Goal: Task Accomplishment & Management: Complete application form

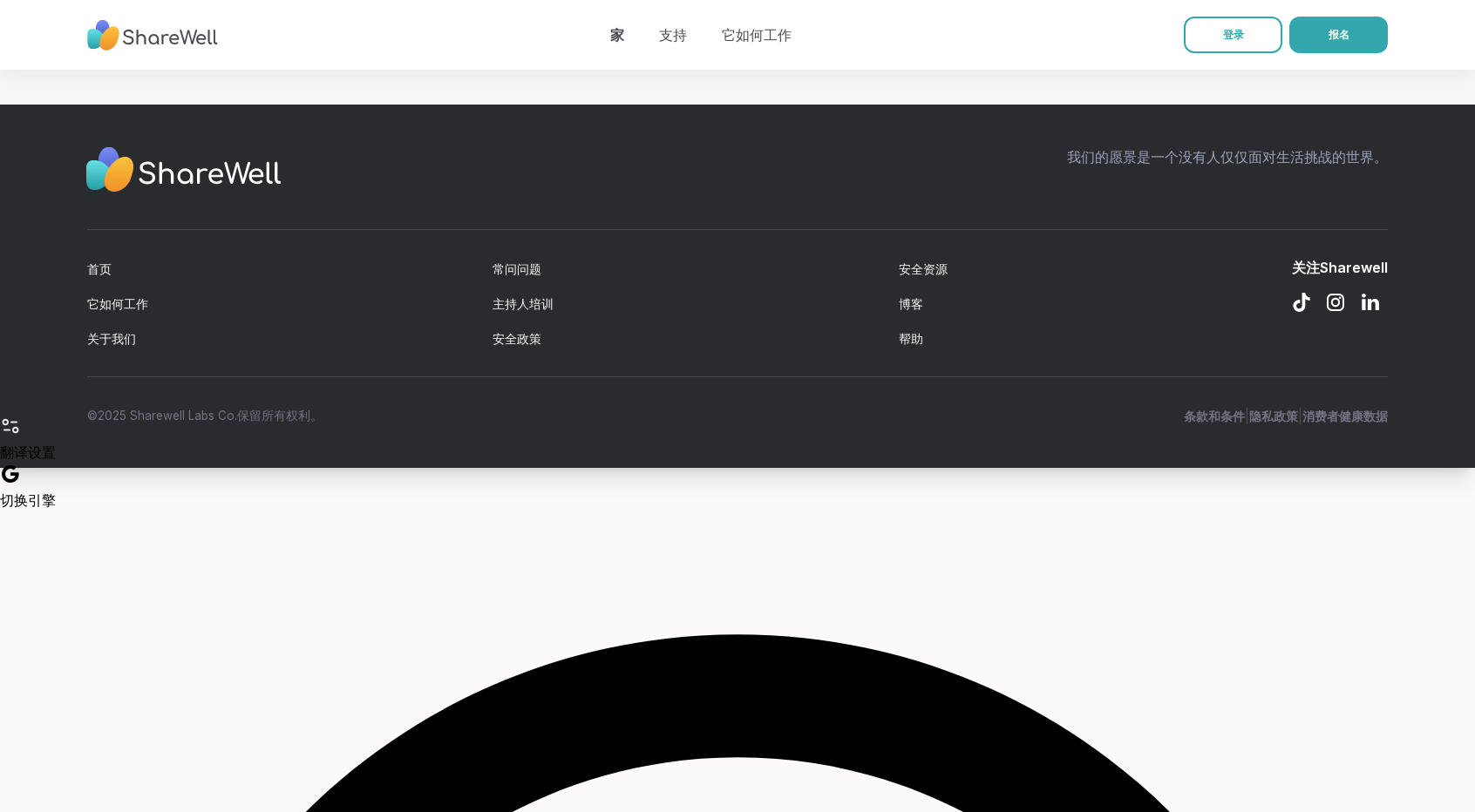
scroll to position [2004, 0]
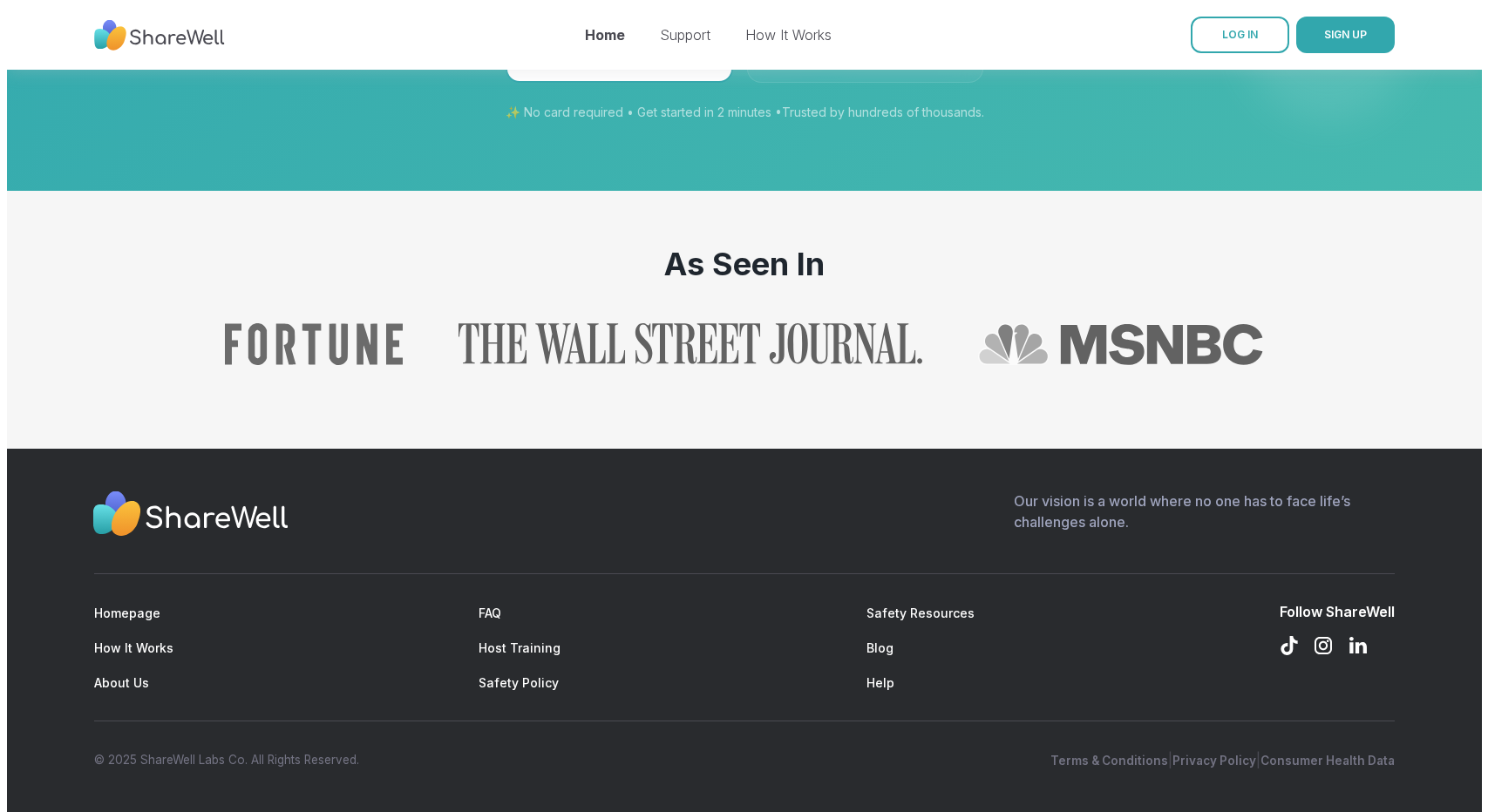
scroll to position [2478, 0]
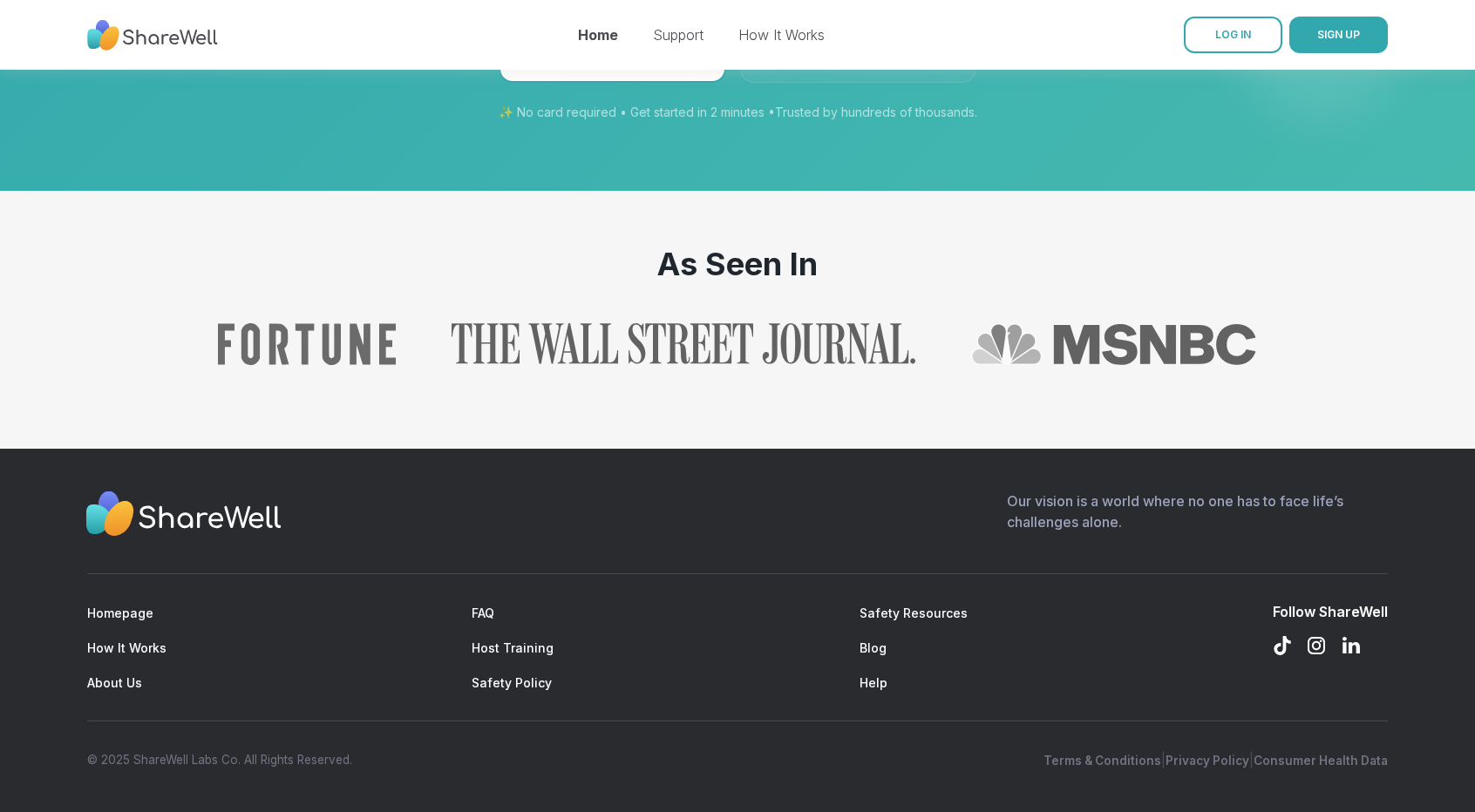
click at [676, 67] on icon at bounding box center [685, 59] width 17 height 17
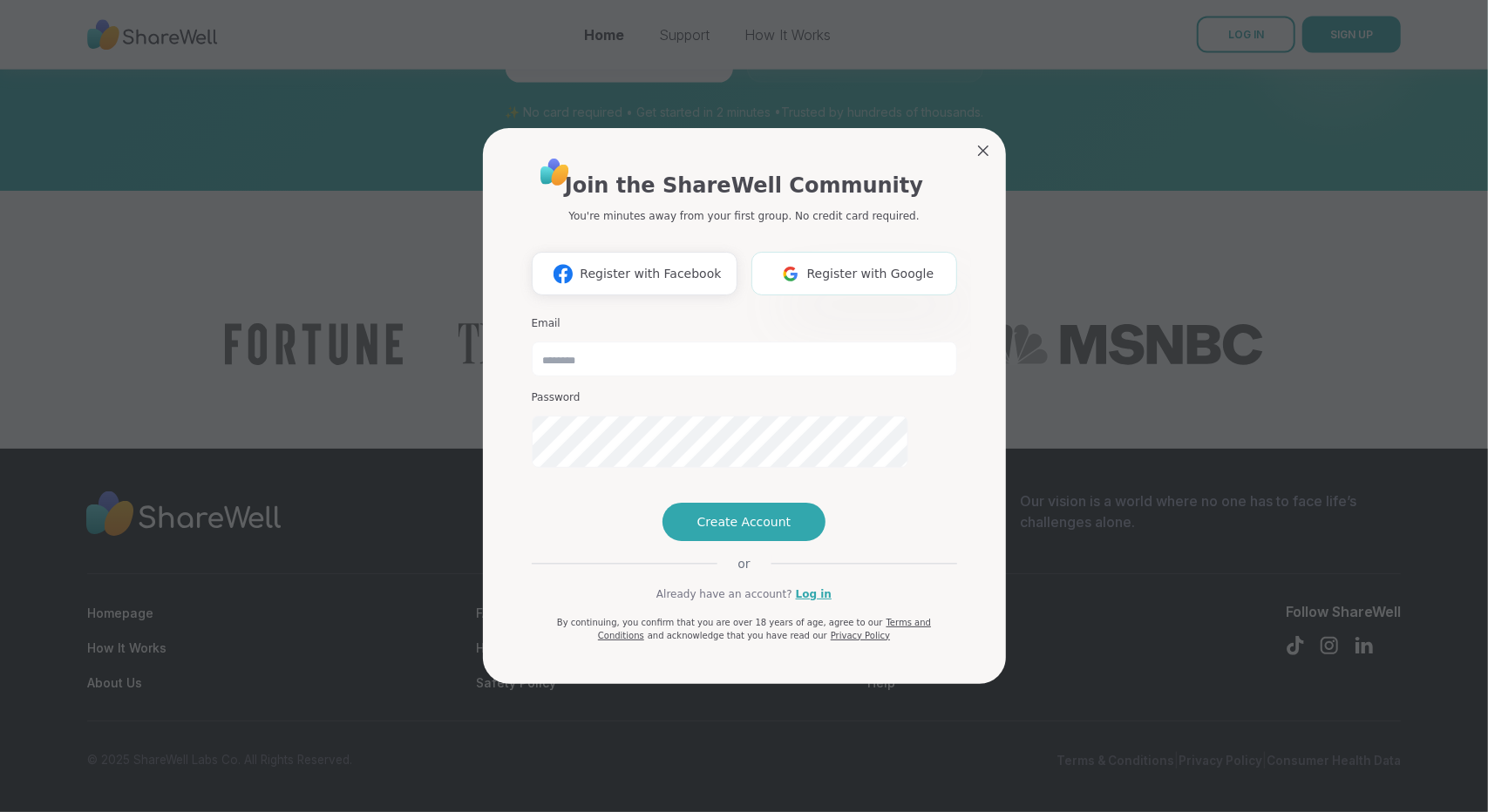
click at [808, 283] on span "Register with Google" at bounding box center [871, 274] width 128 height 18
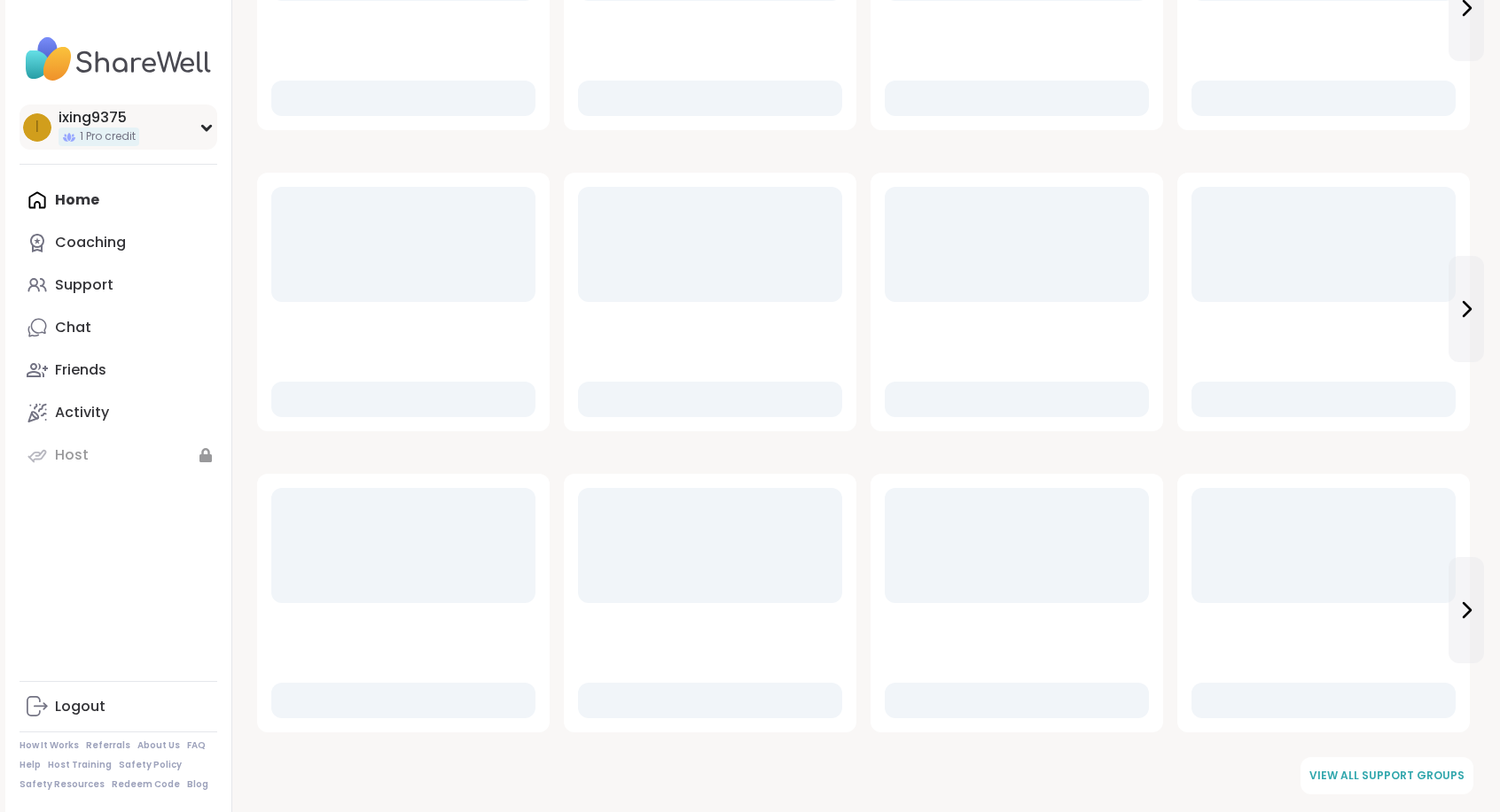
scroll to position [909, 0]
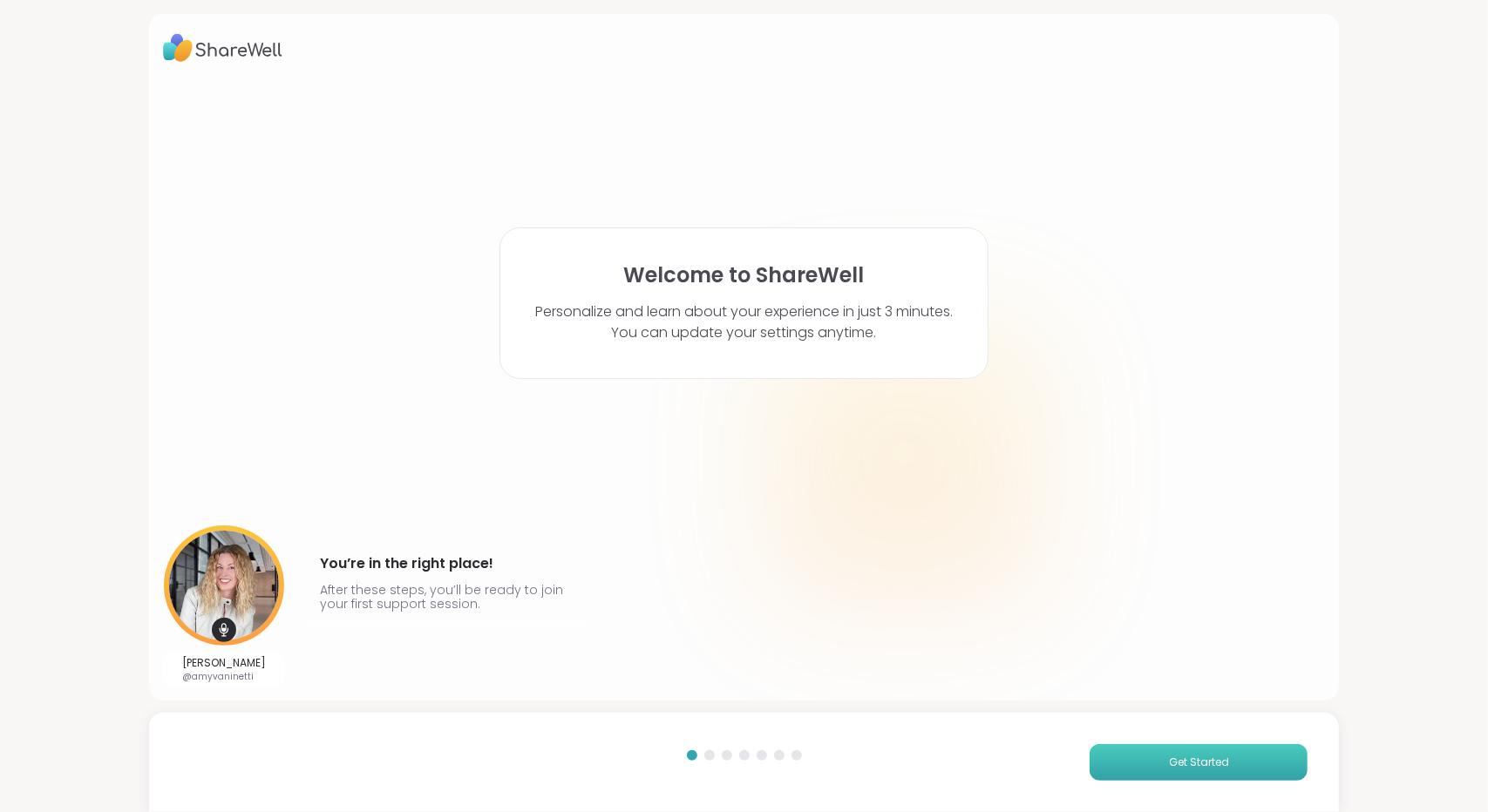
click at [1168, 754] on span "Get Started" at bounding box center [1198, 762] width 60 height 15
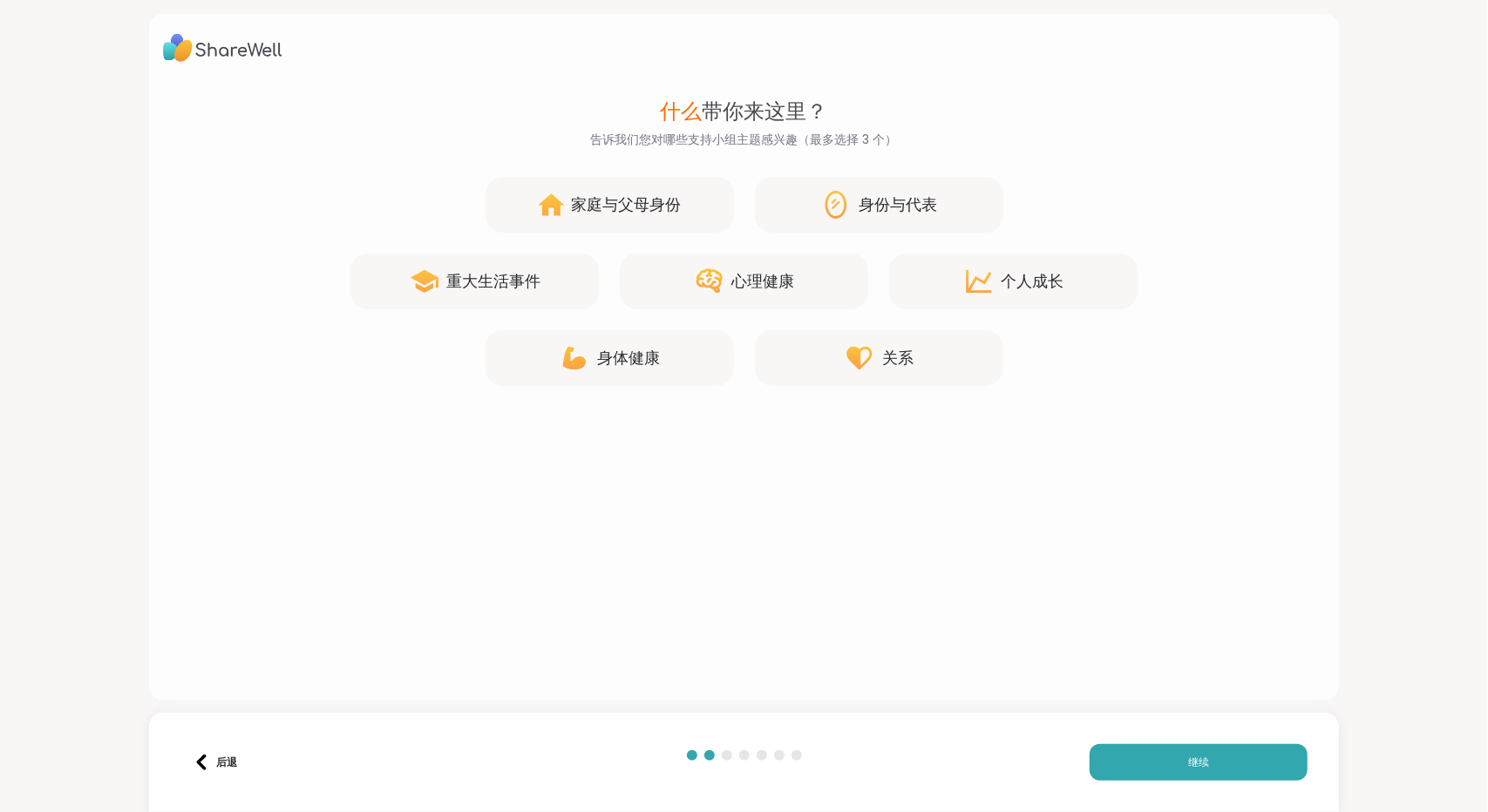
click at [950, 232] on div "身份与代表" at bounding box center [878, 204] width 249 height 56
click at [1001, 292] on font "个人成长" at bounding box center [1032, 280] width 62 height 22
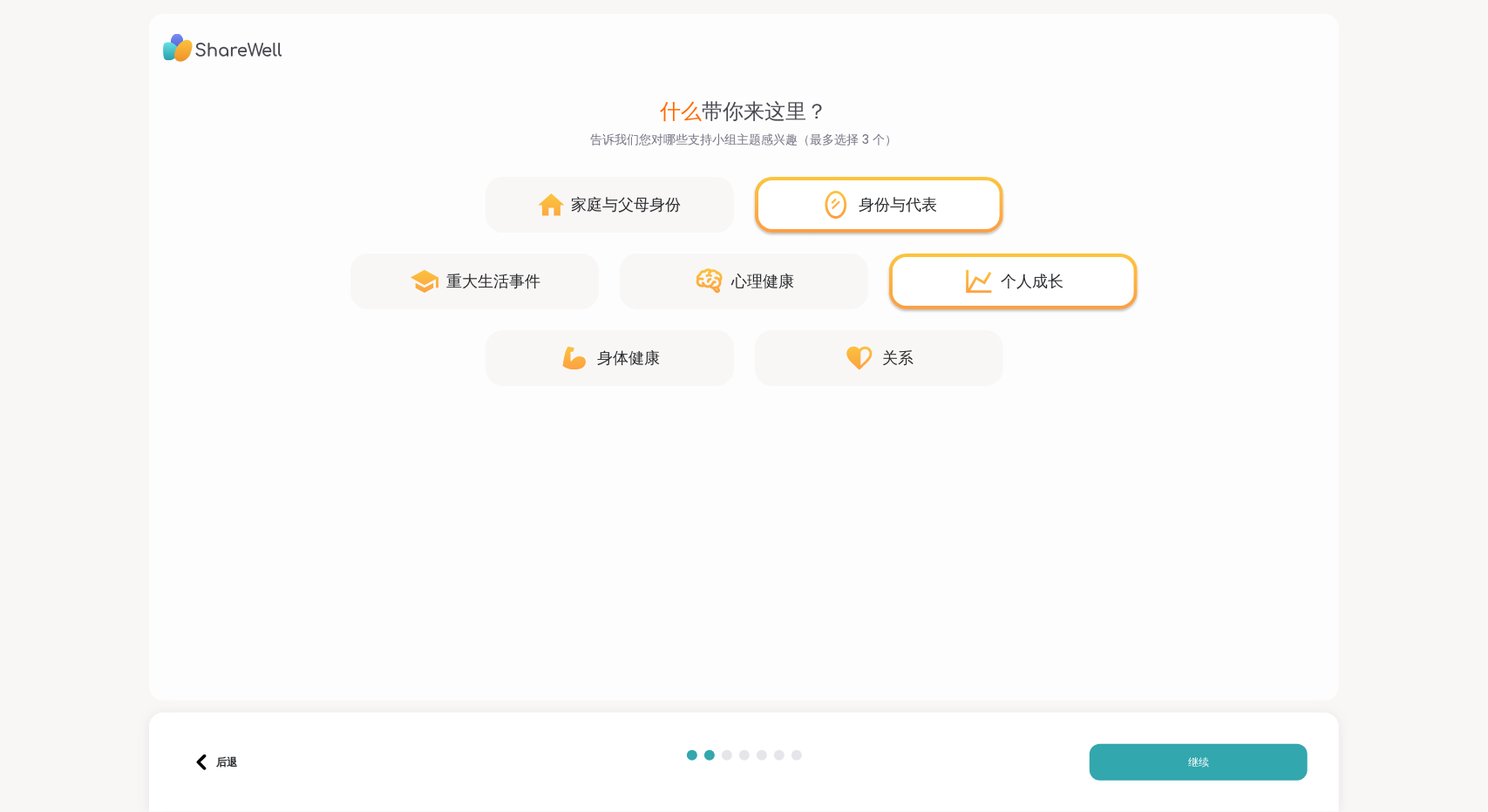
click at [746, 309] on div "心理健康" at bounding box center [743, 281] width 249 height 56
click at [921, 561] on div "什么 带你来这里？ 告诉我们您对哪些支持小组主题感兴趣（最多选择 3 个） 家庭与父母身份 身份与代表 重大生活事件 心理健康 个人成长 身体健康 关系" at bounding box center [744, 384] width 1163 height 577
click at [922, 386] on div "关系" at bounding box center [878, 358] width 249 height 56
click at [817, 386] on div "关系" at bounding box center [878, 358] width 249 height 56
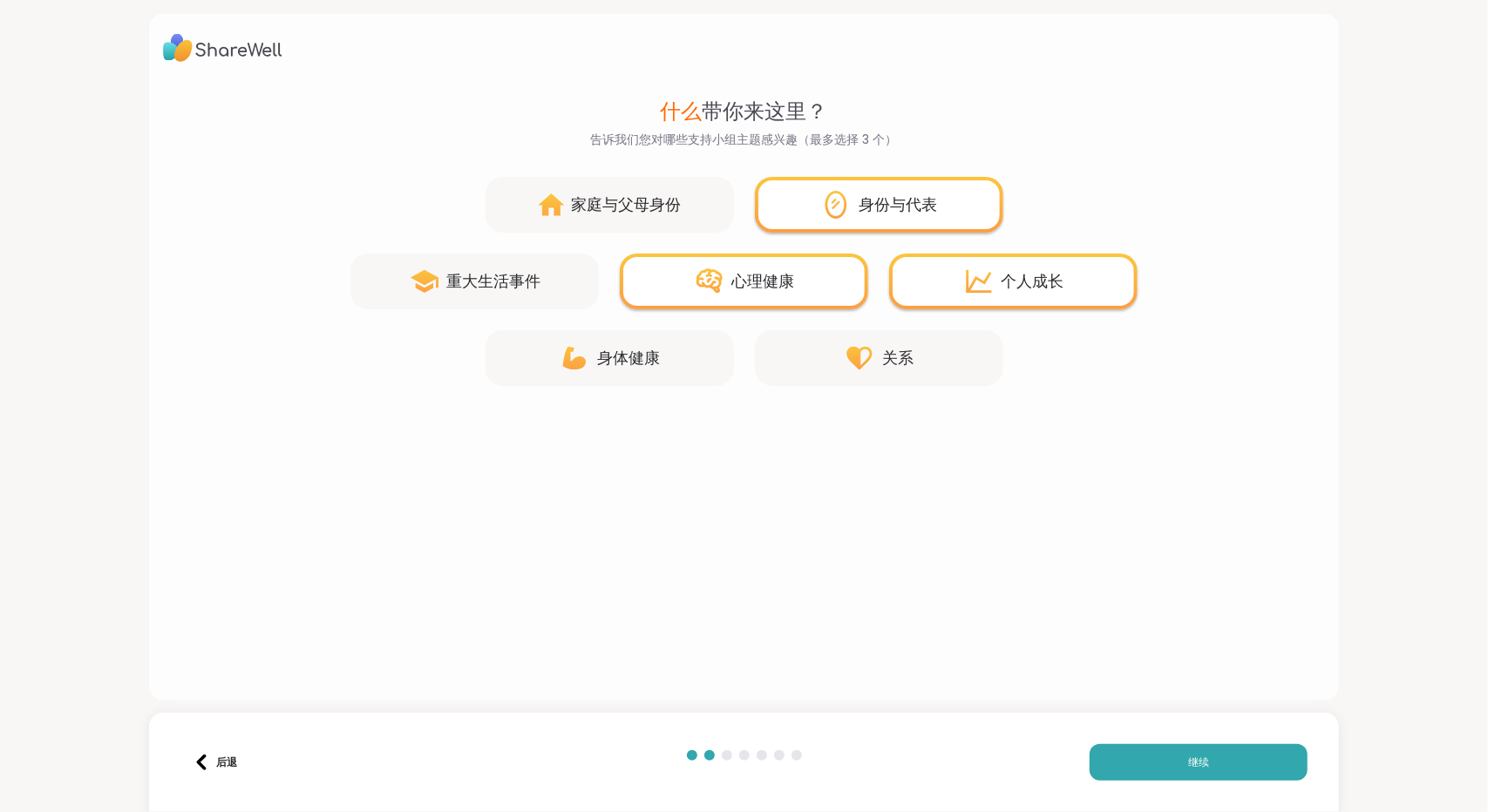
click at [846, 370] on icon at bounding box center [858, 358] width 25 height 24
click at [866, 215] on font "身份与代表" at bounding box center [898, 204] width 79 height 22
click at [902, 369] on font "关系" at bounding box center [898, 357] width 32 height 22
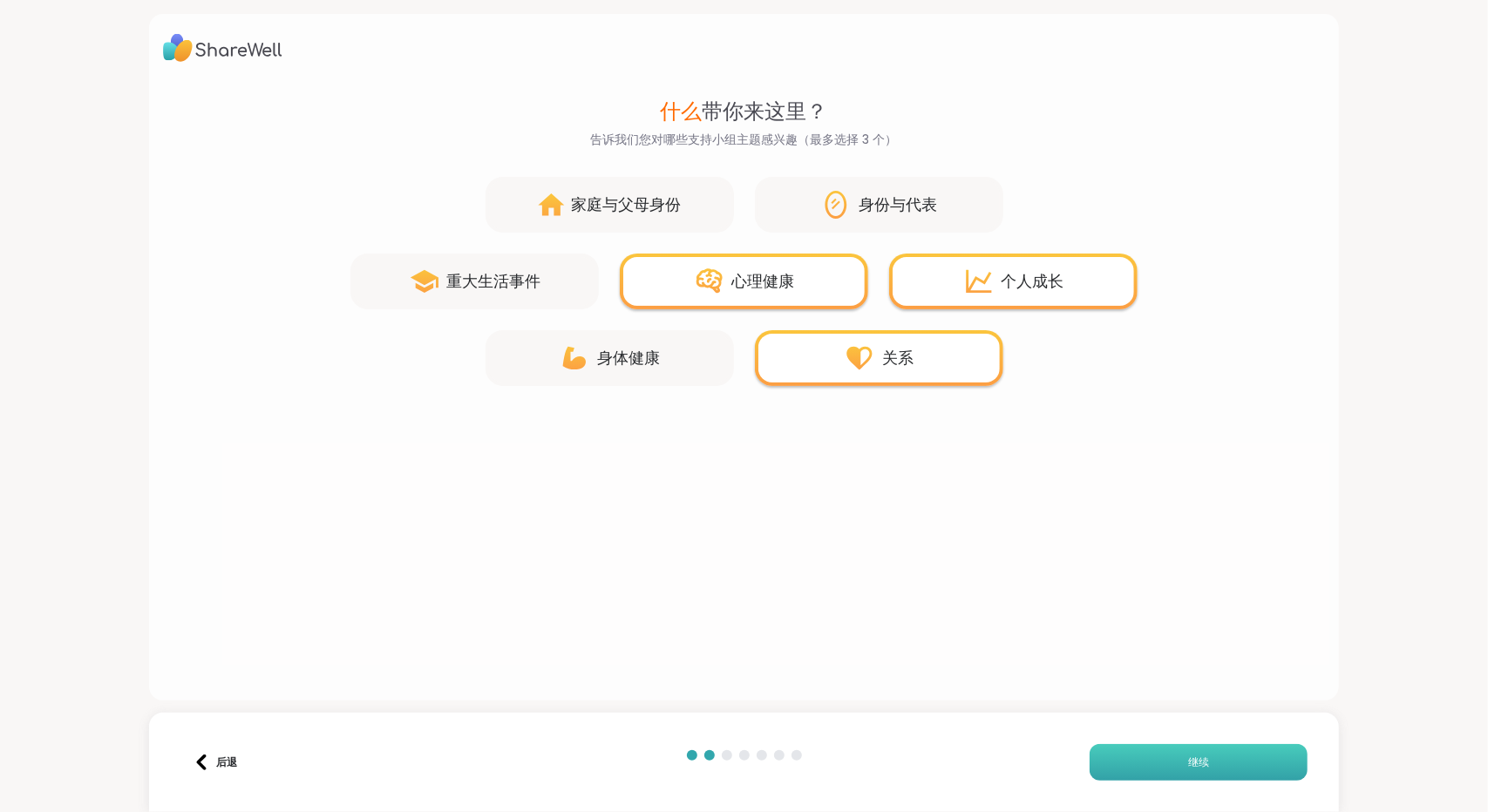
click at [1188, 754] on font "继续" at bounding box center [1198, 761] width 21 height 14
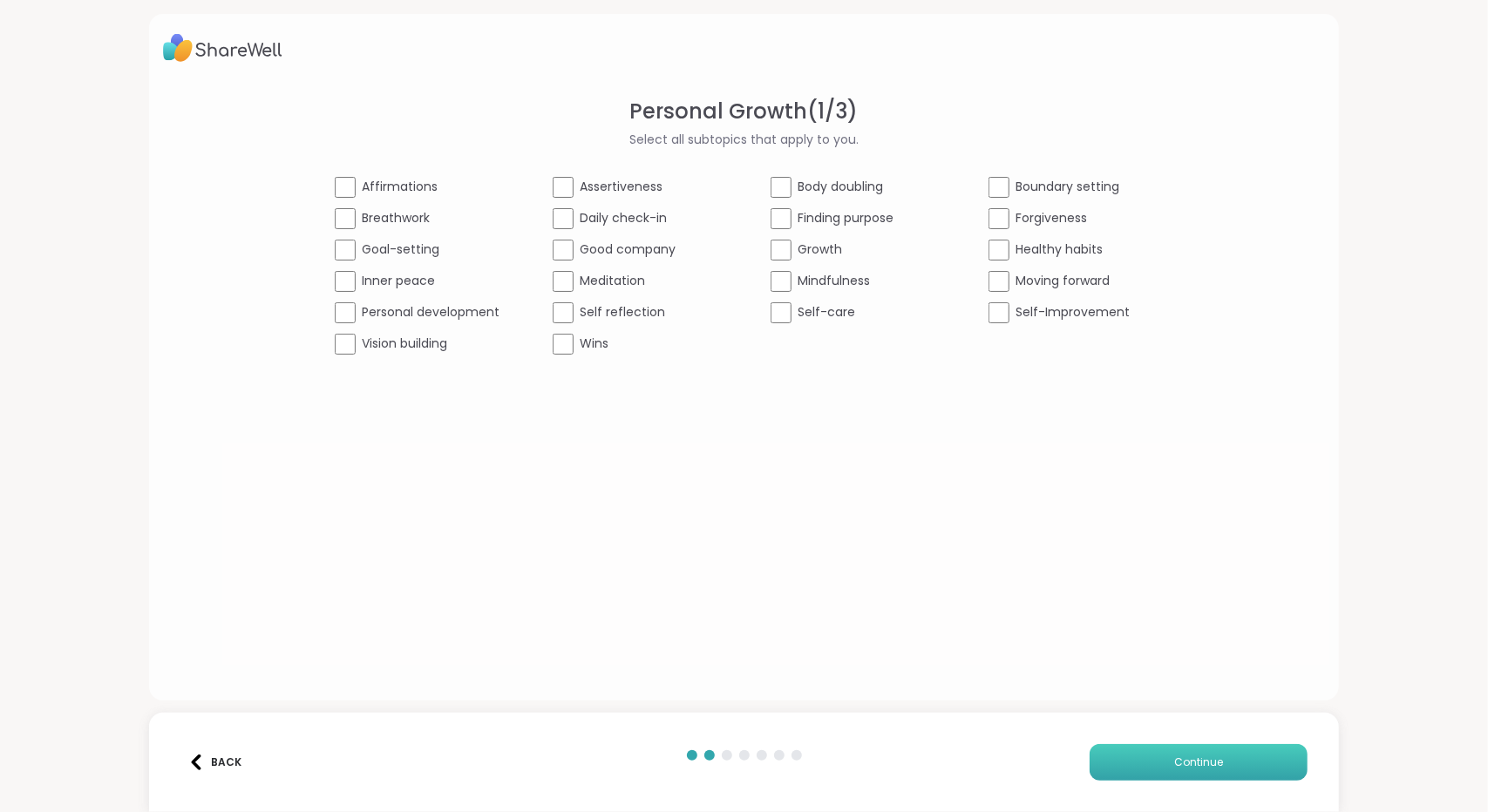
click at [947, 159] on div "Personal Growth ( 1 / 3 ) Select all subtopics that apply to you. Affirmations …" at bounding box center [744, 226] width 1163 height 259
click at [364, 322] on span "Personal development" at bounding box center [431, 312] width 137 height 18
click at [591, 196] on span "Assertiveness" at bounding box center [622, 186] width 83 height 18
click at [621, 227] on span "Daily check-in" at bounding box center [624, 218] width 87 height 18
click at [600, 259] on span "Good company" at bounding box center [629, 250] width 96 height 18
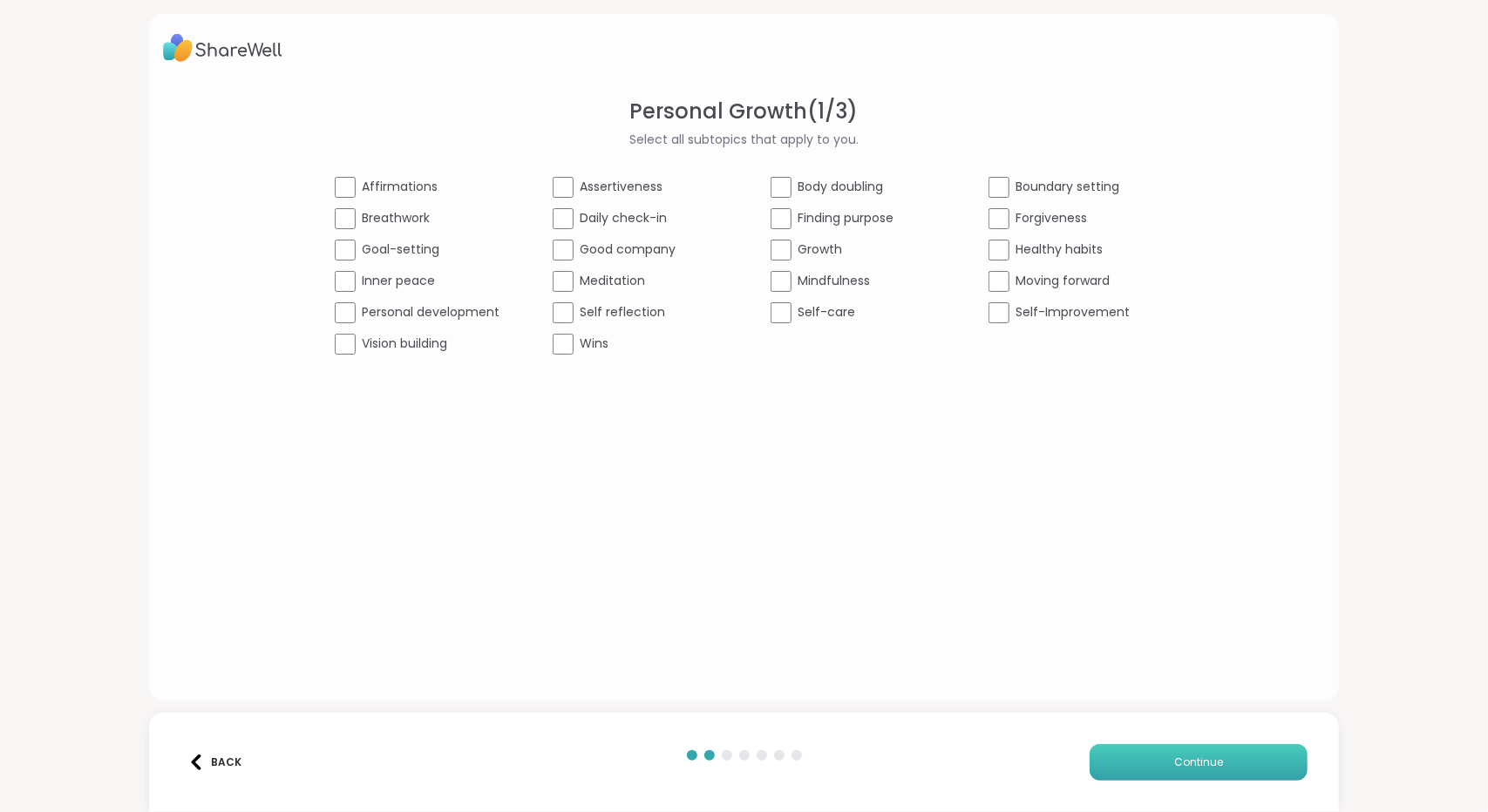
click at [586, 322] on span "Self reflection" at bounding box center [623, 312] width 85 height 18
drag, startPoint x: 566, startPoint y: 194, endPoint x: 924, endPoint y: 189, distance: 358.0
click at [924, 189] on div "Personal Growth ( 1 / 3 ) Select all subtopics that apply to you. Affirmations …" at bounding box center [744, 226] width 1163 height 259
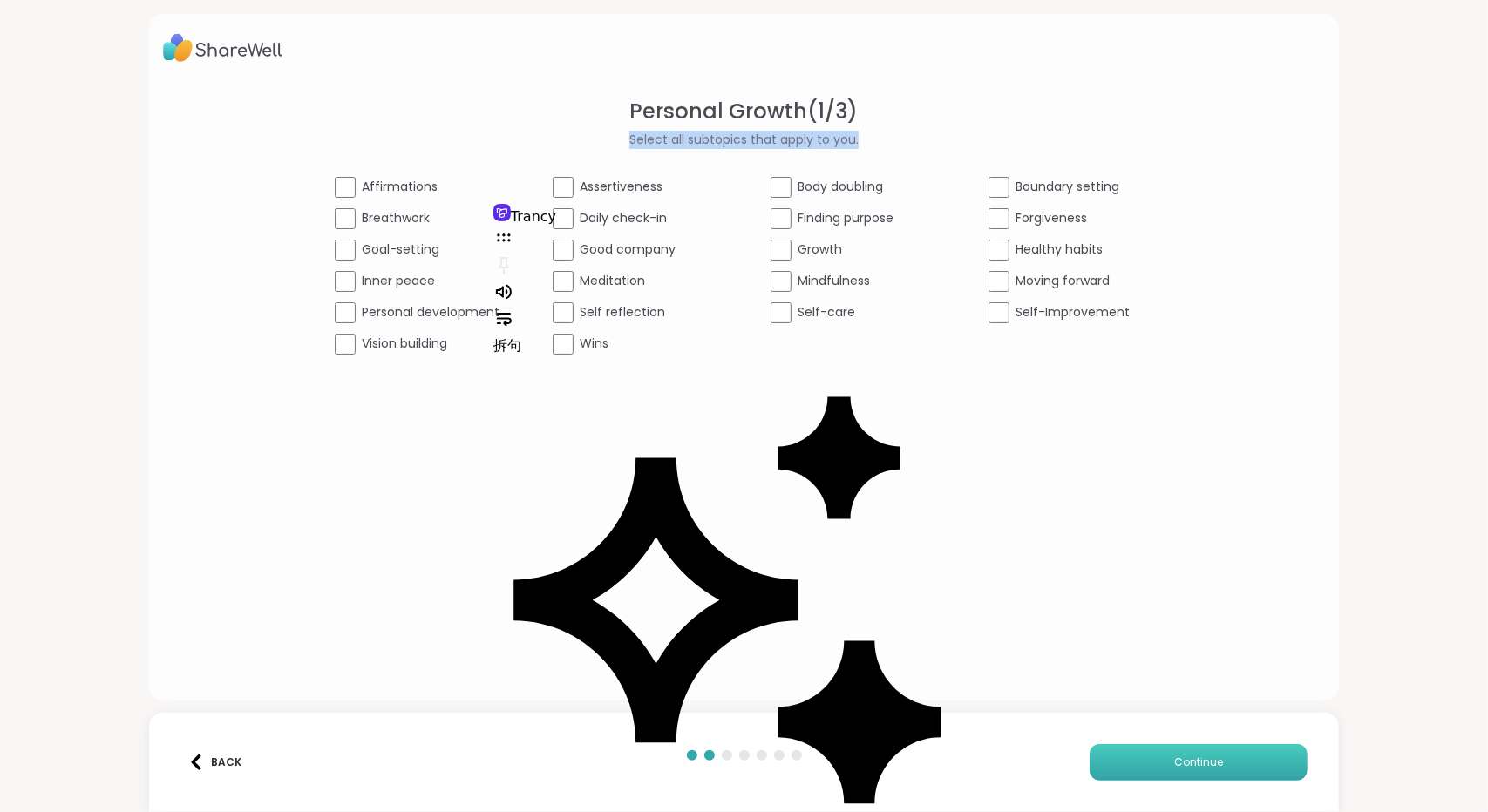
click at [795, 149] on span "Select all subtopics that apply to you." at bounding box center [743, 139] width 229 height 18
click at [712, 149] on span "Select all subtopics that apply to you." at bounding box center [743, 139] width 229 height 18
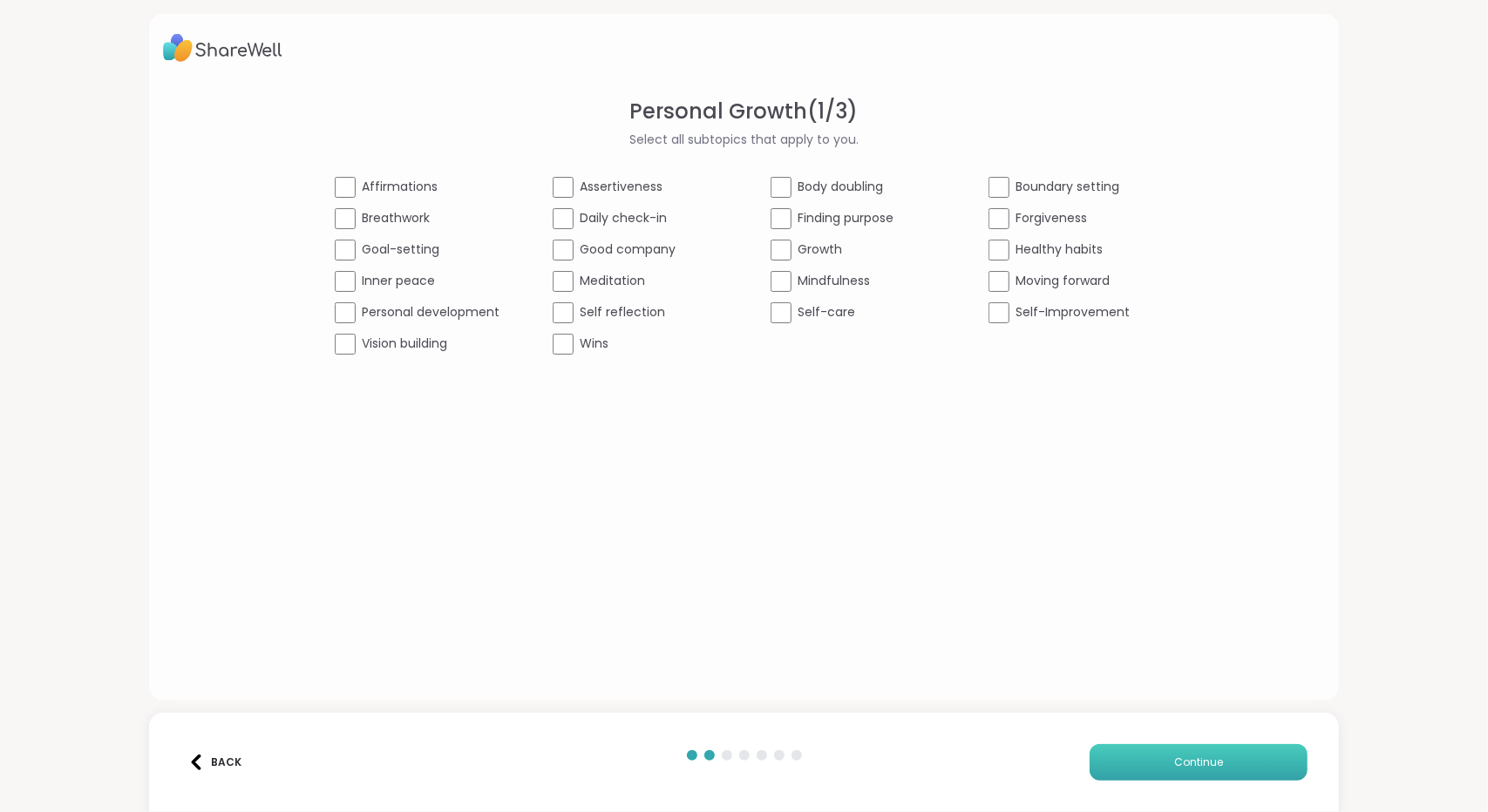
click at [818, 322] on span "Self-care" at bounding box center [828, 312] width 58 height 18
click at [1083, 229] on div "Forgiveness" at bounding box center [1070, 219] width 165 height 21
click at [1103, 259] on span "Healthy habits" at bounding box center [1059, 250] width 87 height 18
click at [1124, 322] on span "Self-Improvement" at bounding box center [1072, 312] width 114 height 18
click at [1174, 754] on span "Continue" at bounding box center [1198, 762] width 49 height 15
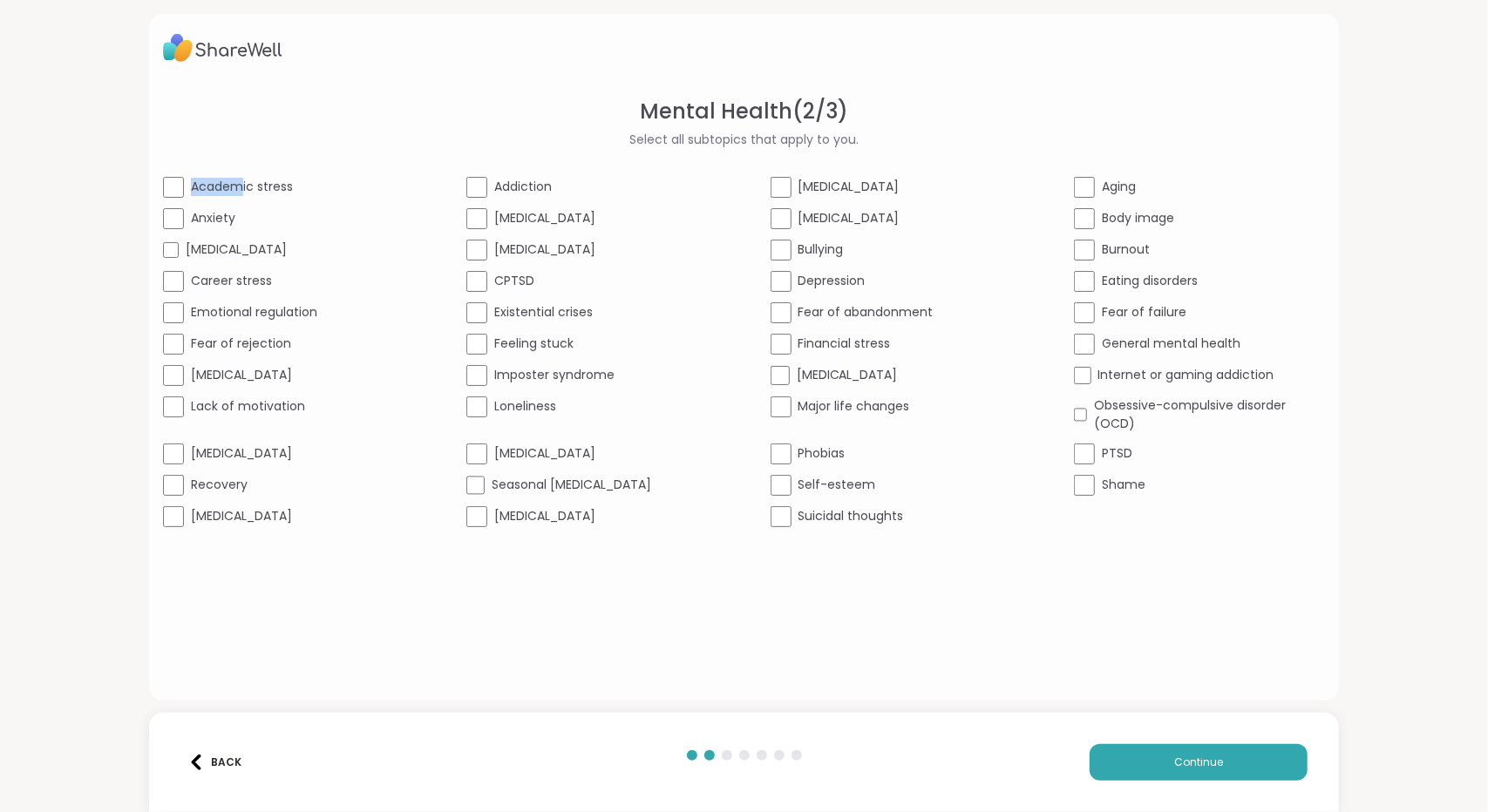
drag, startPoint x: 190, startPoint y: 193, endPoint x: 278, endPoint y: 222, distance: 92.7
click at [278, 222] on div "Mental Health ( 2 / 3 ) Select all subtopics that apply to you. Academic stress…" at bounding box center [744, 311] width 1163 height 431
click at [229, 127] on div "Mental Health ( 2 / 3 ) Select all subtopics that apply to you. Academic stress…" at bounding box center [744, 311] width 1163 height 431
click at [799, 272] on span "Depression" at bounding box center [832, 280] width 67 height 18
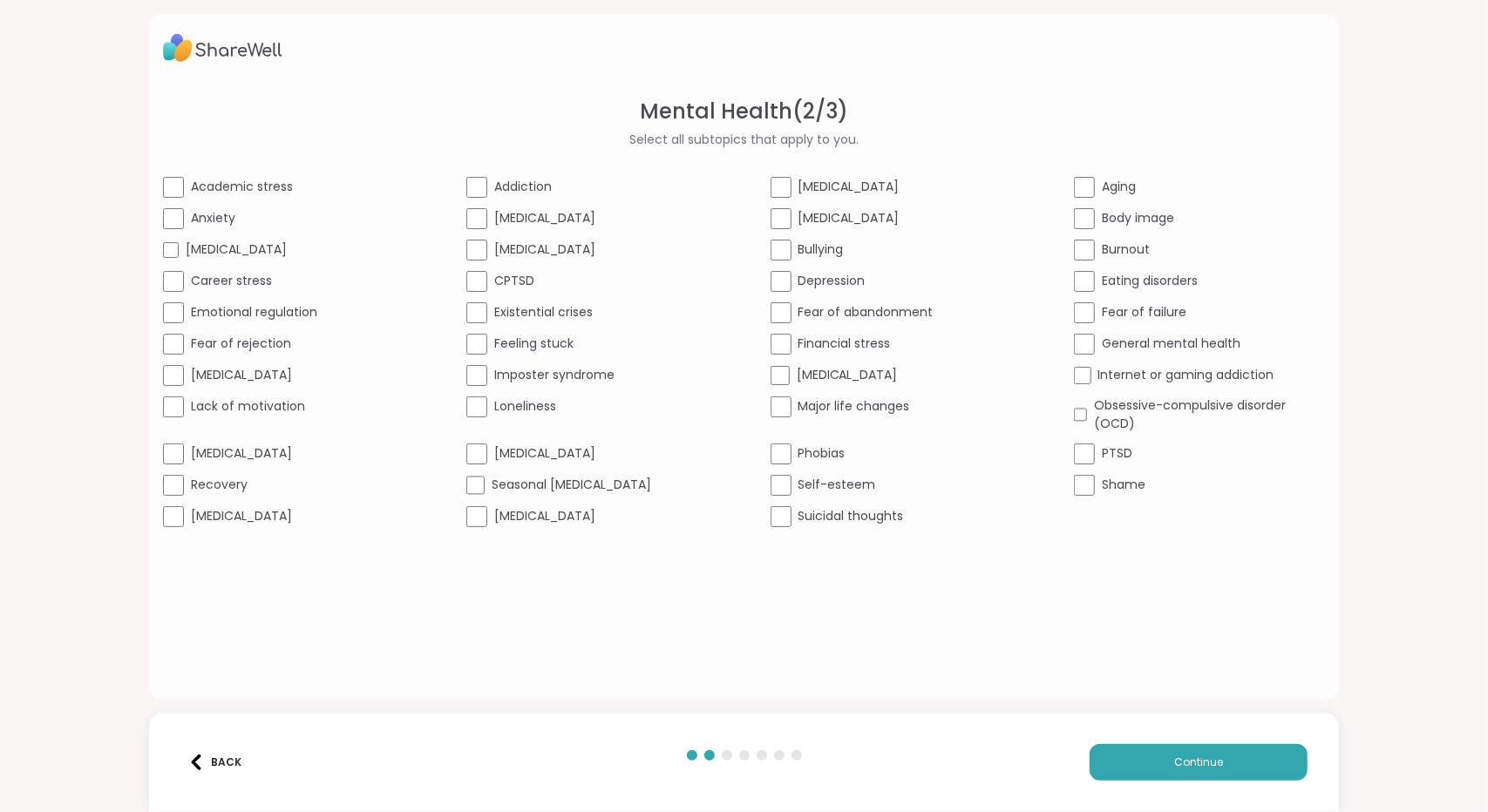
click at [317, 303] on span "Emotional regulation" at bounding box center [254, 312] width 127 height 18
click at [537, 303] on span "Existential crises" at bounding box center [543, 312] width 99 height 18
click at [816, 303] on span "Fear of abandonment" at bounding box center [866, 312] width 135 height 18
click at [291, 345] on span "Fear of rejection" at bounding box center [241, 344] width 100 height 18
click at [554, 339] on span "Feeling stuck" at bounding box center [534, 344] width 80 height 18
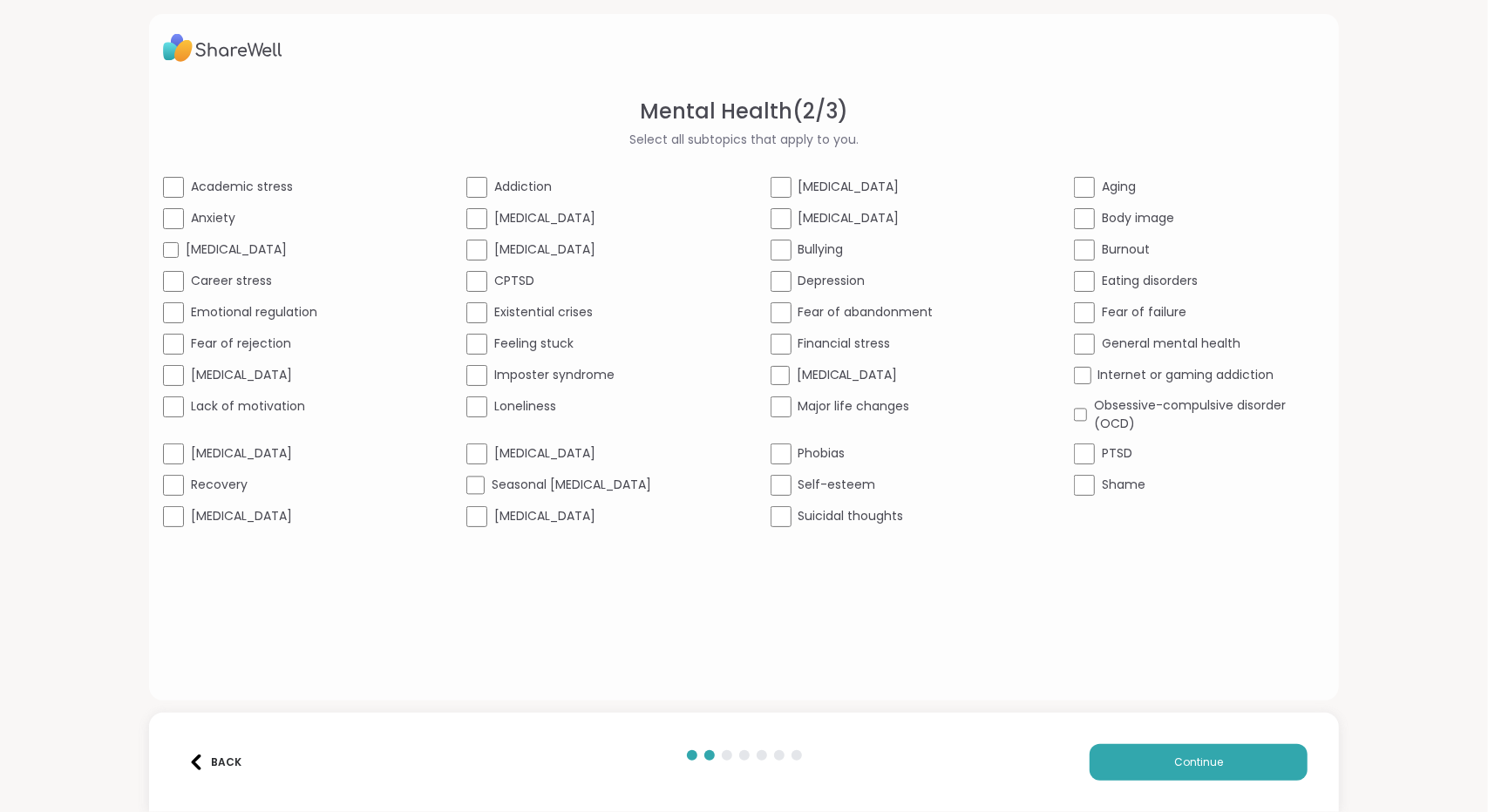
click at [556, 416] on span "Loneliness" at bounding box center [525, 406] width 61 height 18
click at [817, 494] on span "Self-esteem" at bounding box center [837, 485] width 78 height 18
click at [265, 654] on div "Mental Health ( 2 / 3 ) Select all subtopics that apply to you. Academic stress…" at bounding box center [744, 406] width 1488 height 812
click at [277, 525] on span "Social anxiety" at bounding box center [241, 515] width 101 height 18
click at [1118, 744] on button "Continue" at bounding box center [1198, 762] width 218 height 36
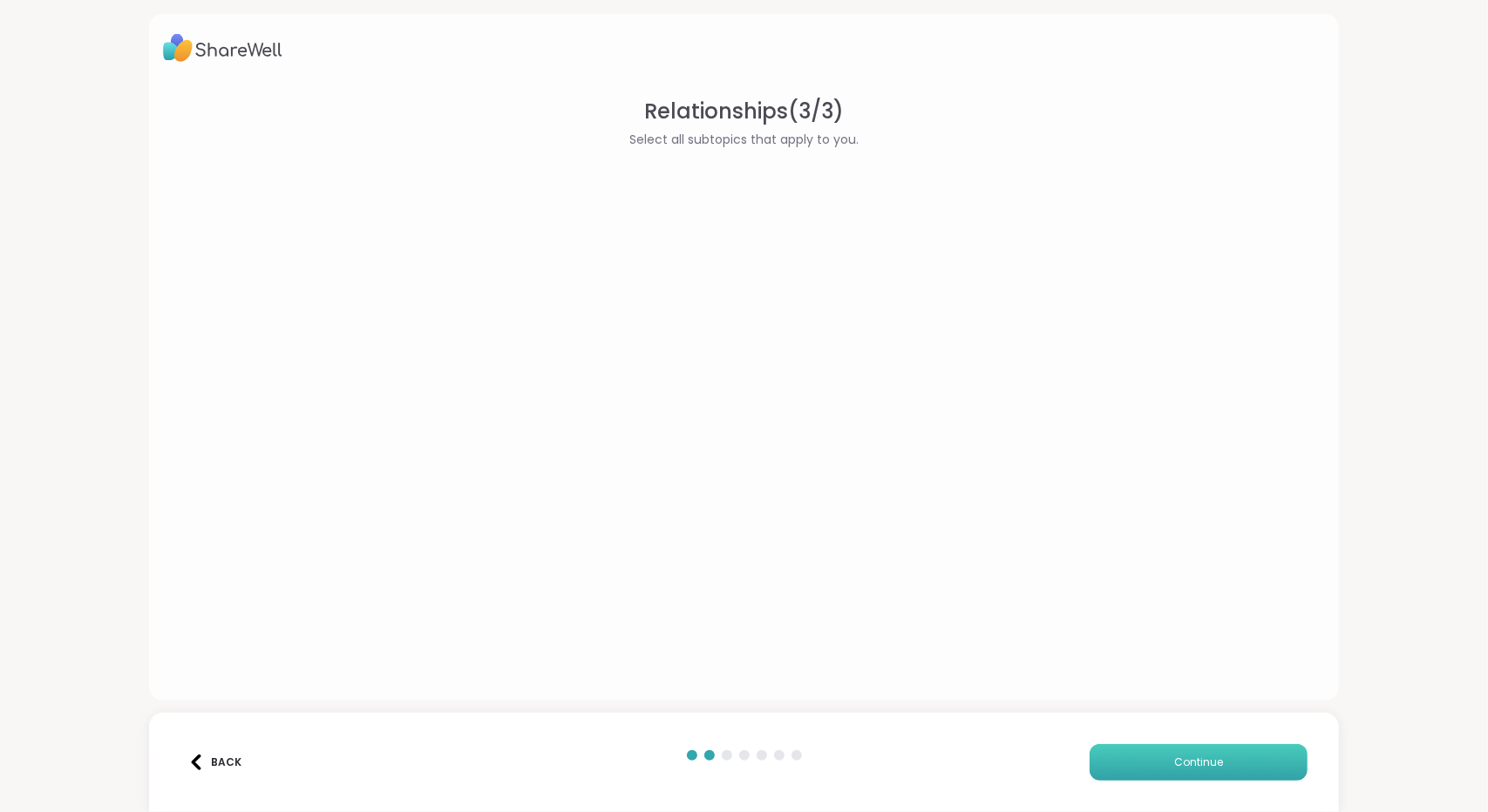
scroll to position [0, 0]
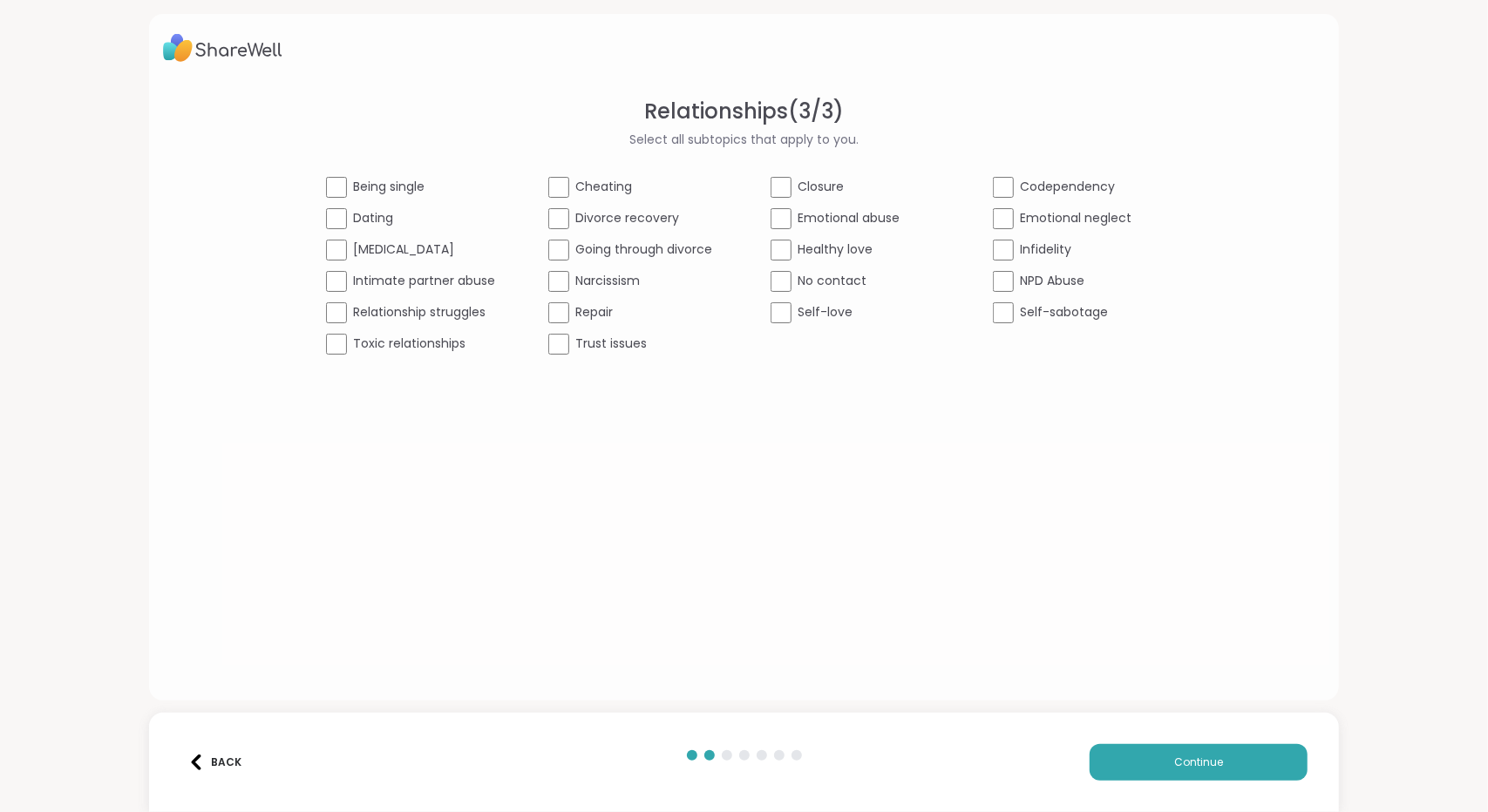
click at [354, 196] on span "Being single" at bounding box center [390, 186] width 71 height 18
click at [354, 227] on span "Dating" at bounding box center [374, 218] width 40 height 18
click at [576, 290] on span "Narcissism" at bounding box center [608, 280] width 64 height 18
click at [831, 196] on span "Closure" at bounding box center [822, 186] width 46 height 18
click at [855, 354] on div "Being single Cheating Closure Codependency Dating Divorce recovery Emotional ab…" at bounding box center [744, 265] width 836 height 178
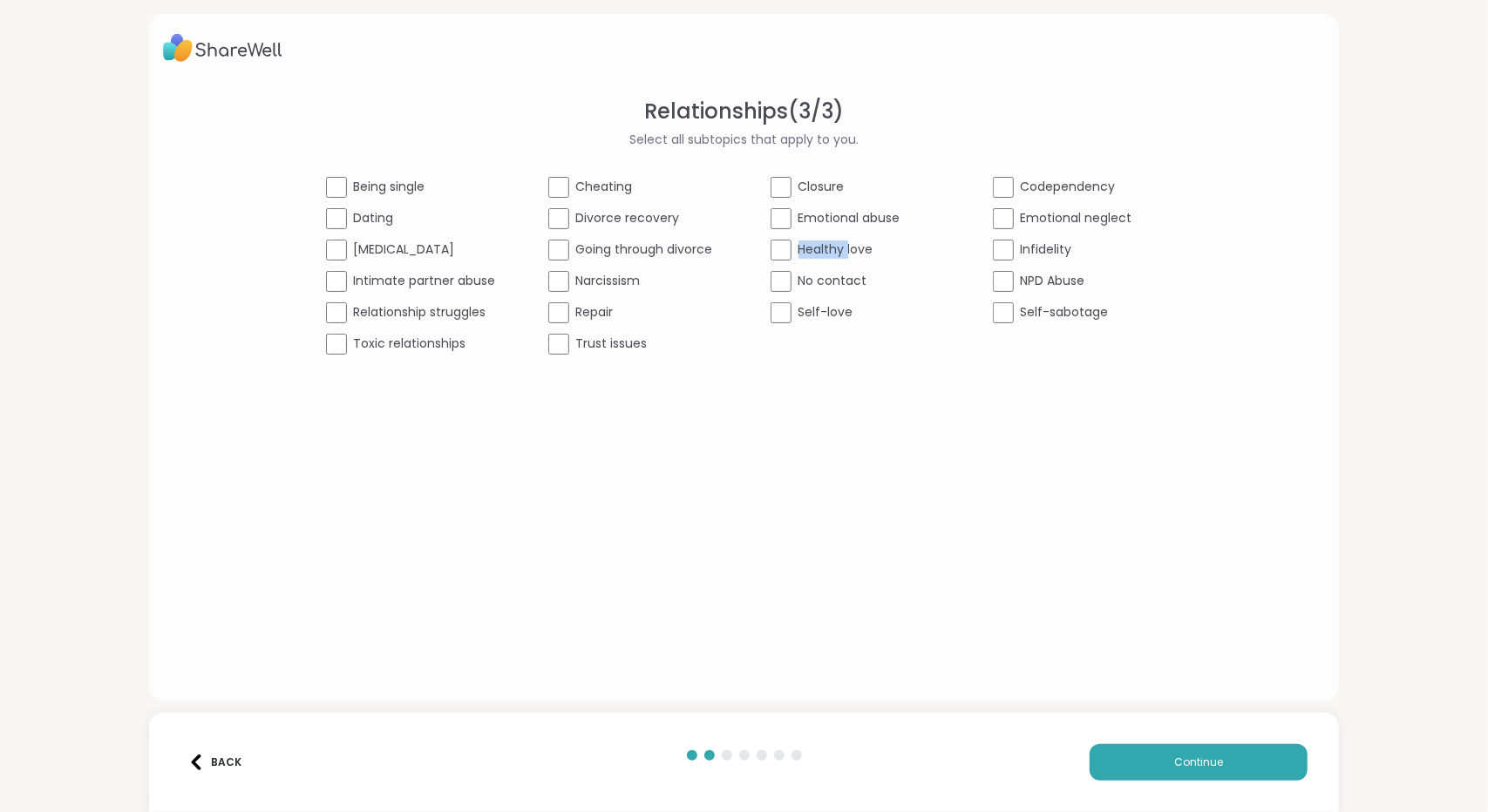
click at [855, 354] on div "Being single Cheating Closure Codependency Dating Divorce recovery Emotional ab…" at bounding box center [744, 265] width 836 height 178
click at [874, 259] on span "Healthy love" at bounding box center [836, 250] width 75 height 18
click at [863, 290] on span "No contact" at bounding box center [833, 280] width 69 height 18
click at [853, 322] on span "Self-love" at bounding box center [826, 312] width 55 height 18
click at [1186, 754] on span "Continue" at bounding box center [1198, 762] width 49 height 15
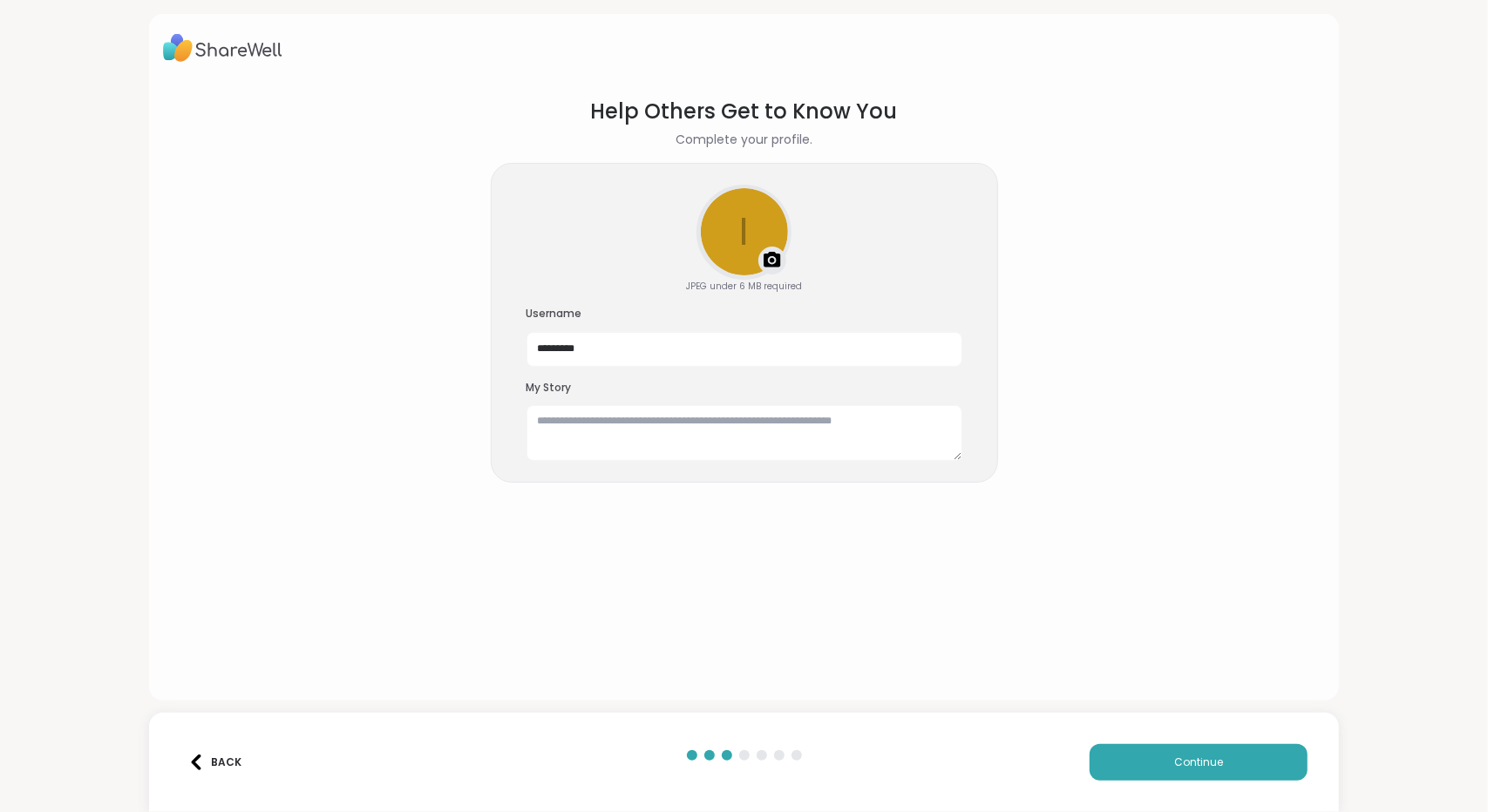
scroll to position [52, 0]
click at [701, 461] on textarea at bounding box center [744, 433] width 436 height 56
click at [184, 675] on div "Help Others Get to Know You Complete your profile. i Upload a profile photo JPE…" at bounding box center [744, 406] width 1488 height 812
click at [628, 367] on input "*********" at bounding box center [744, 349] width 436 height 35
drag, startPoint x: 642, startPoint y: 401, endPoint x: 470, endPoint y: 407, distance: 172.1
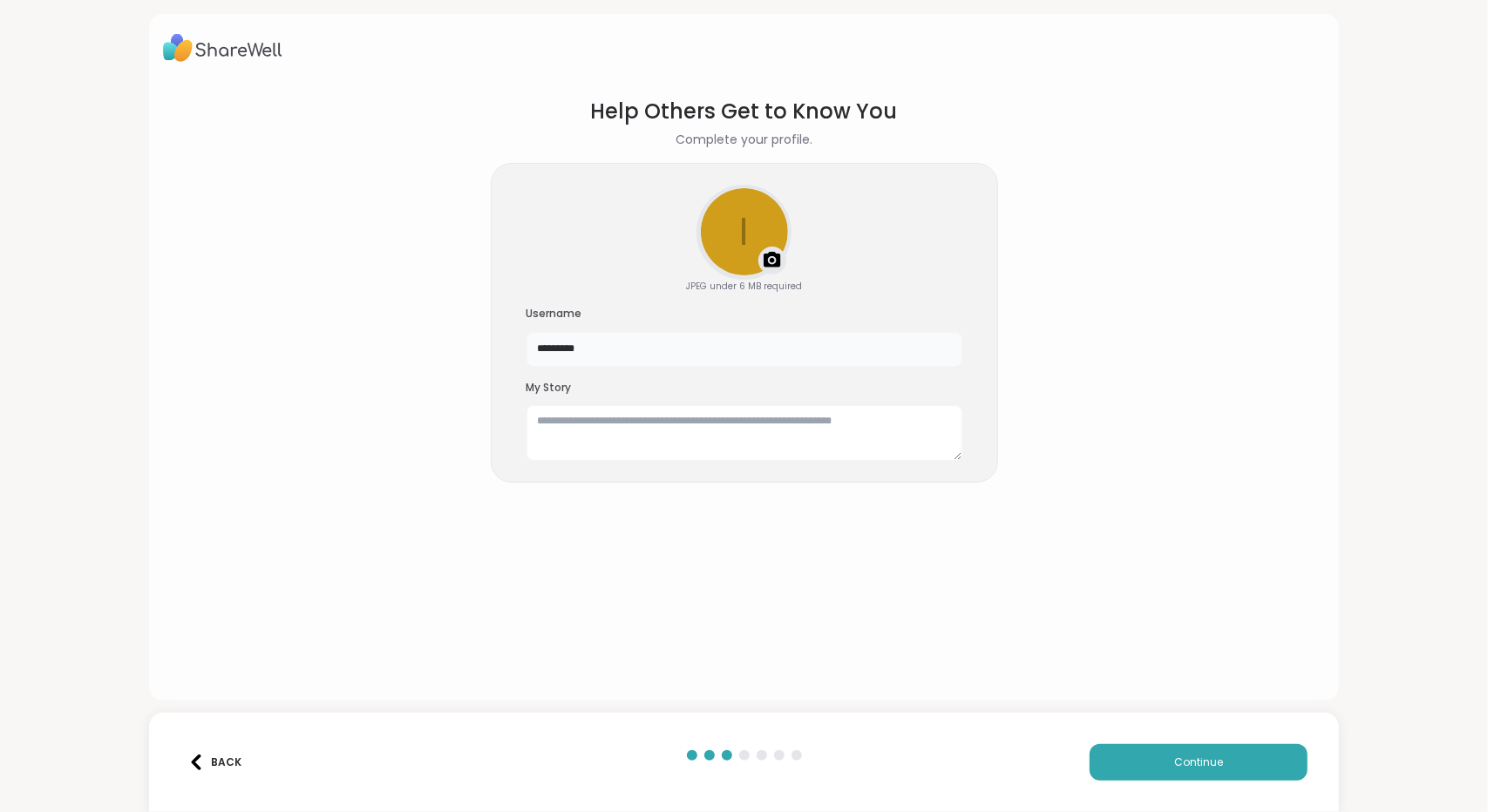
click at [491, 407] on div "i Upload a profile photo JPEG under 6 MB required Username ********* My Story" at bounding box center [744, 323] width 507 height 321
click at [589, 461] on textarea at bounding box center [744, 433] width 436 height 56
drag, startPoint x: 531, startPoint y: 459, endPoint x: 581, endPoint y: 455, distance: 50.2
click at [581, 395] on h3 "My Story" at bounding box center [744, 388] width 436 height 14
click at [537, 462] on div "My Story" at bounding box center [744, 421] width 436 height 81
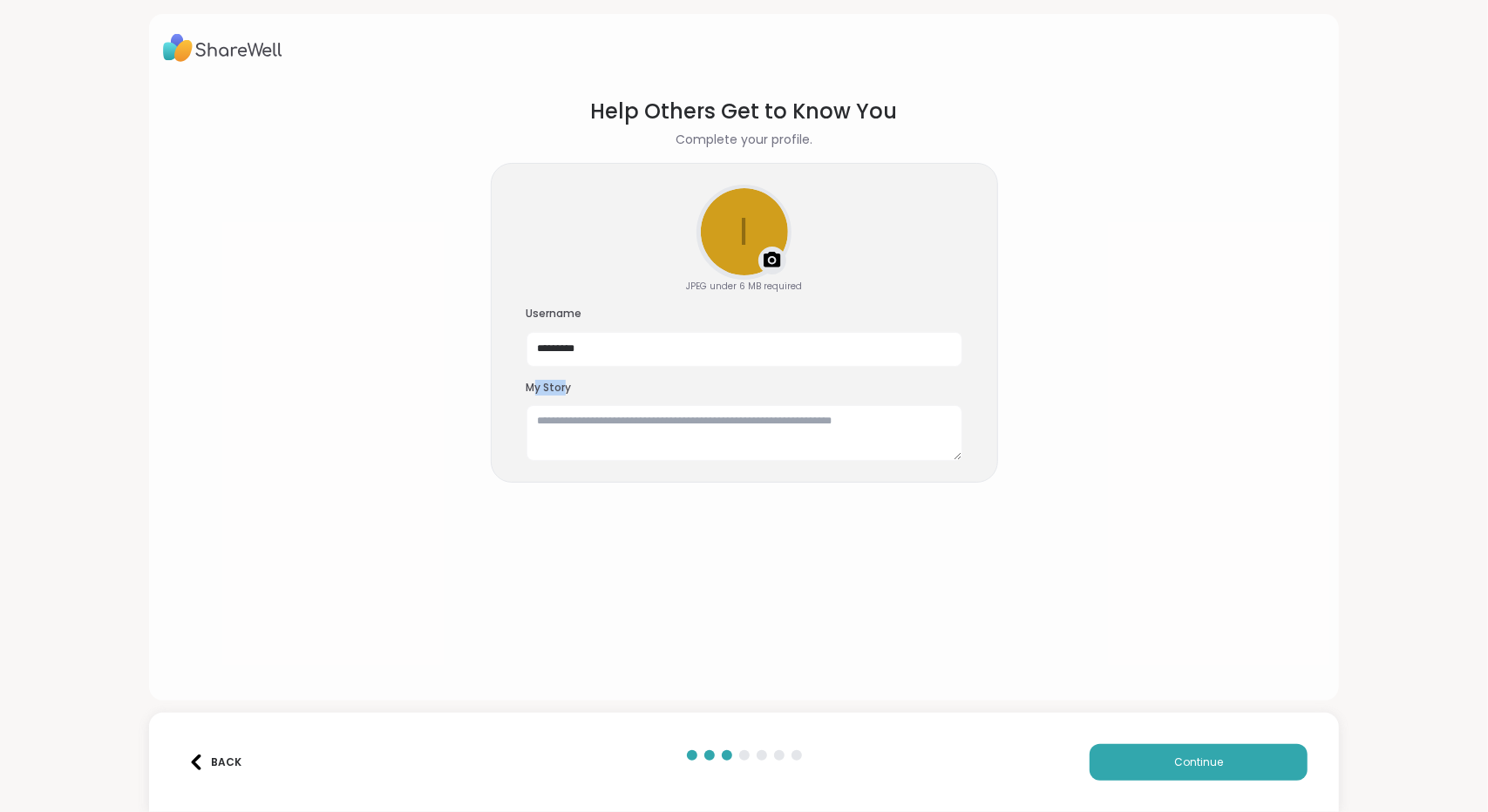
drag, startPoint x: 532, startPoint y: 458, endPoint x: 577, endPoint y: 464, distance: 45.4
click at [577, 395] on h3 "My Story" at bounding box center [744, 388] width 436 height 14
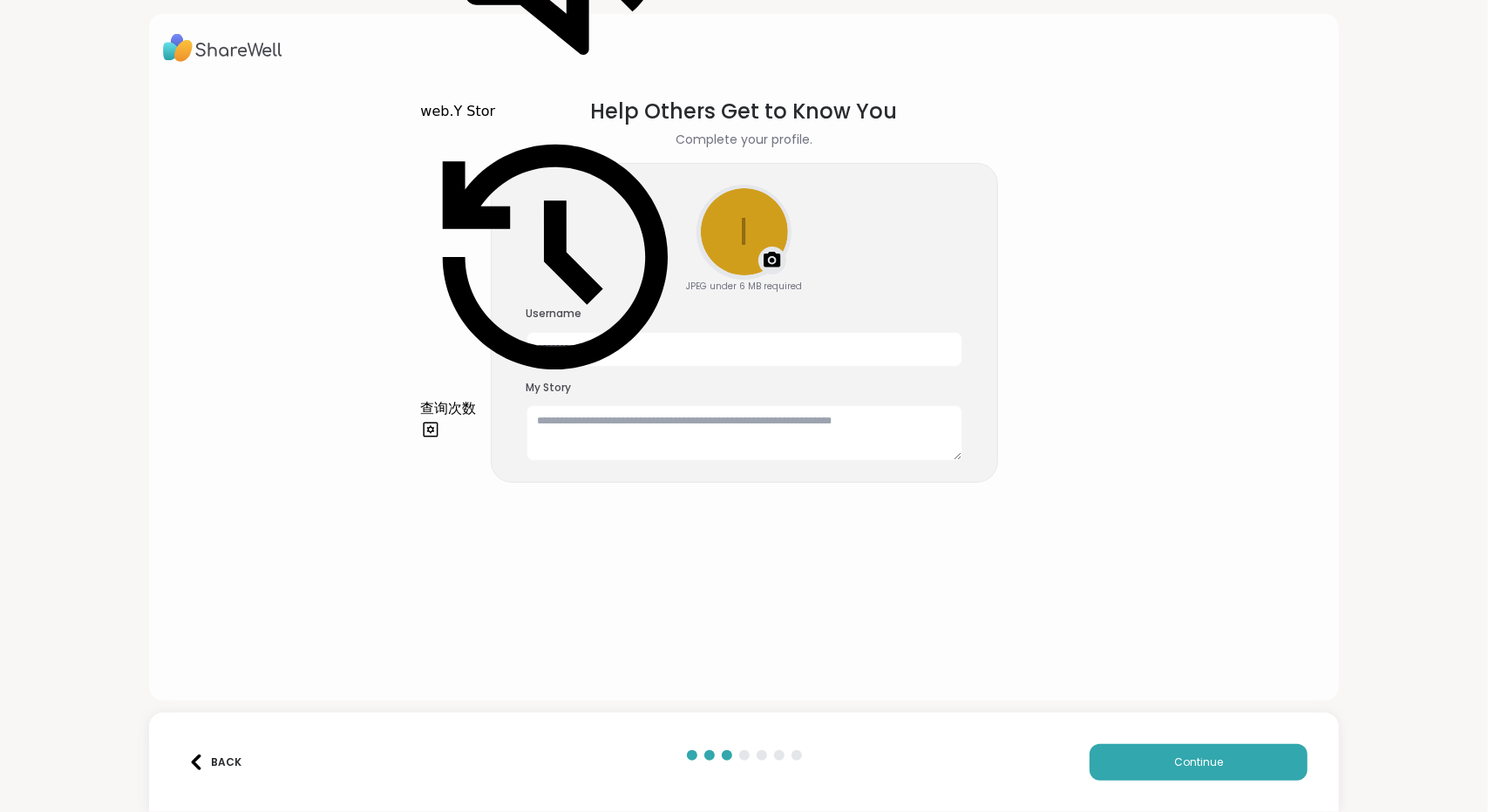
click at [530, 462] on div "My Story" at bounding box center [744, 421] width 436 height 81
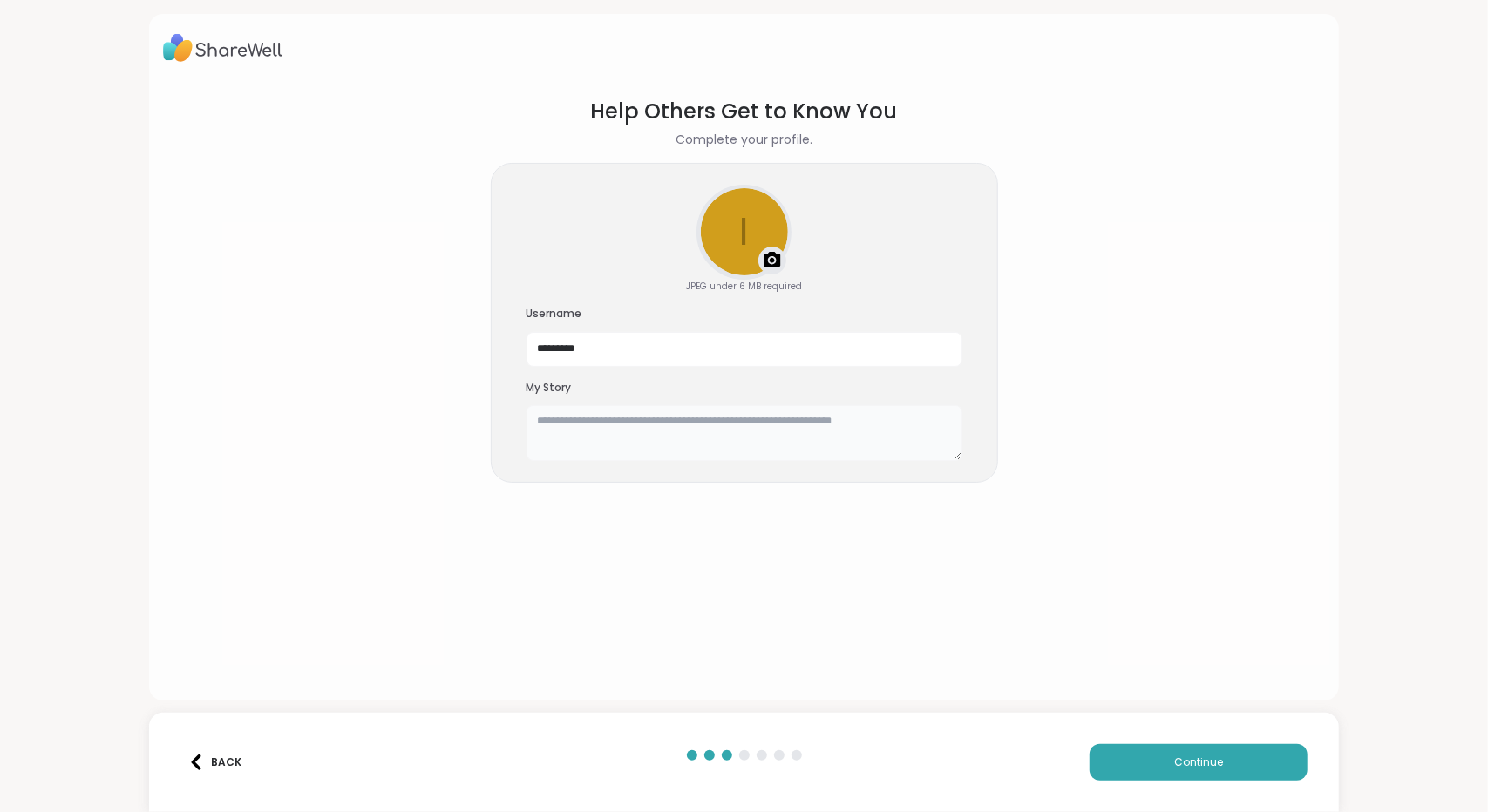
click at [551, 461] on textarea at bounding box center [744, 433] width 436 height 56
drag, startPoint x: 568, startPoint y: 515, endPoint x: 591, endPoint y: 521, distance: 23.8
click at [566, 461] on textarea at bounding box center [744, 433] width 436 height 56
drag, startPoint x: 618, startPoint y: 529, endPoint x: 706, endPoint y: 542, distance: 89.0
click at [690, 461] on textarea at bounding box center [744, 433] width 436 height 56
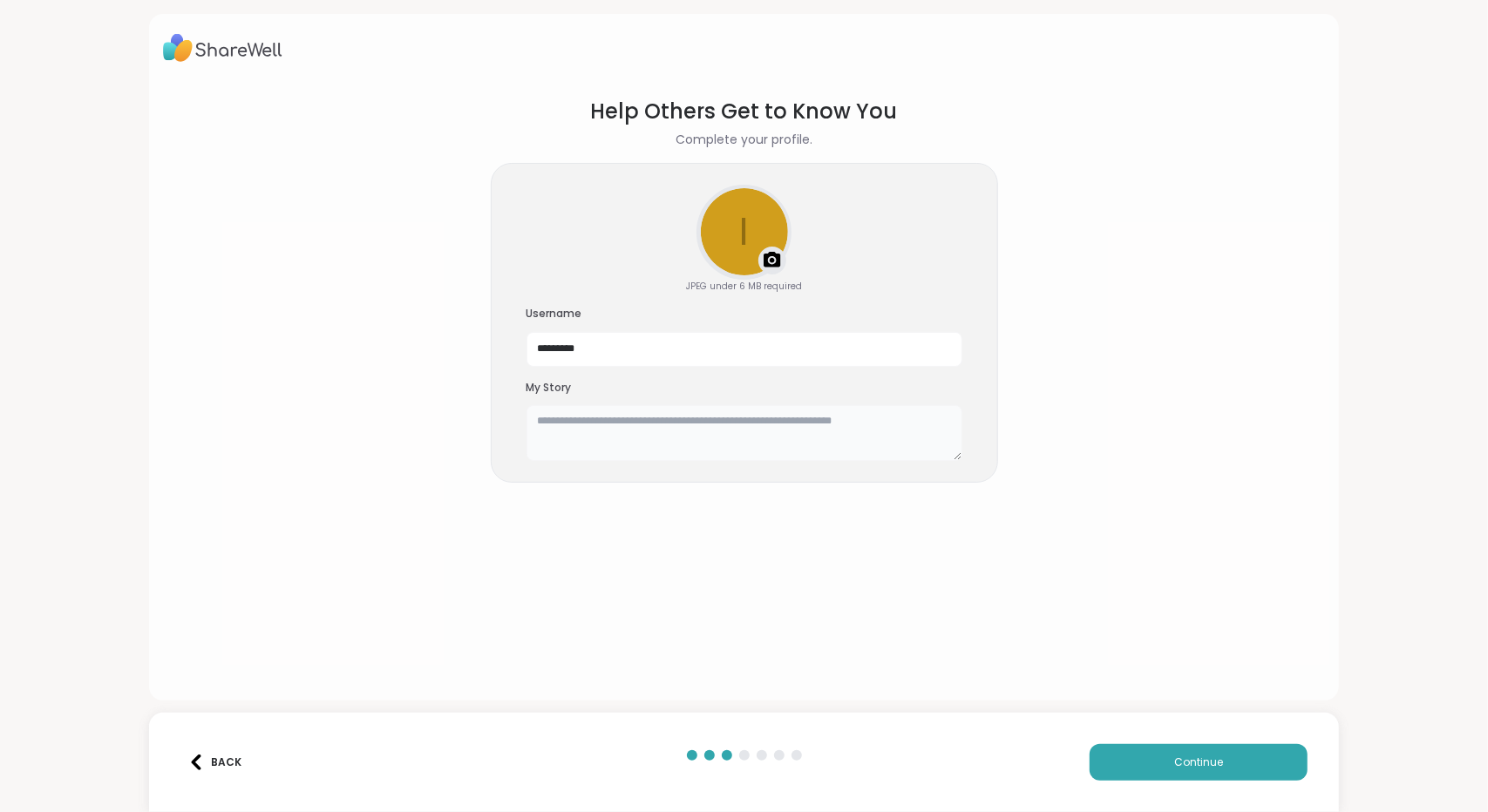
click at [709, 461] on textarea at bounding box center [744, 433] width 436 height 56
click at [728, 273] on div "Upload a profile photo" at bounding box center [743, 231] width 91 height 91
click at [732, 249] on div "Upload a profile photo" at bounding box center [743, 231] width 91 height 91
click at [737, 230] on div at bounding box center [743, 231] width 91 height 91
click at [768, 242] on div at bounding box center [743, 231] width 91 height 91
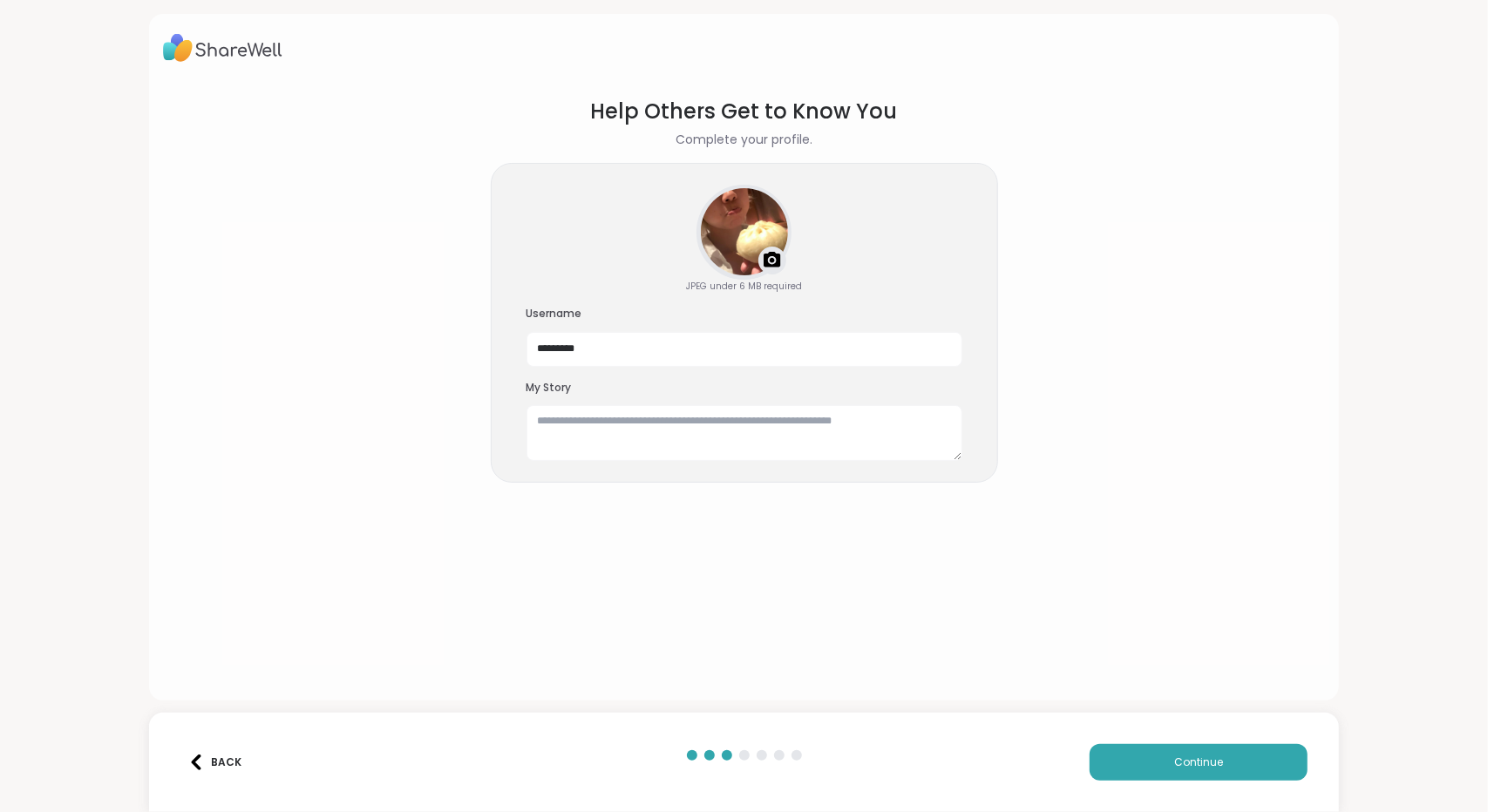
scroll to position [0, 0]
click at [753, 278] on div at bounding box center [743, 231] width 91 height 91
click at [765, 278] on div at bounding box center [743, 231] width 91 height 91
drag, startPoint x: 569, startPoint y: 401, endPoint x: 629, endPoint y: 409, distance: 60.5
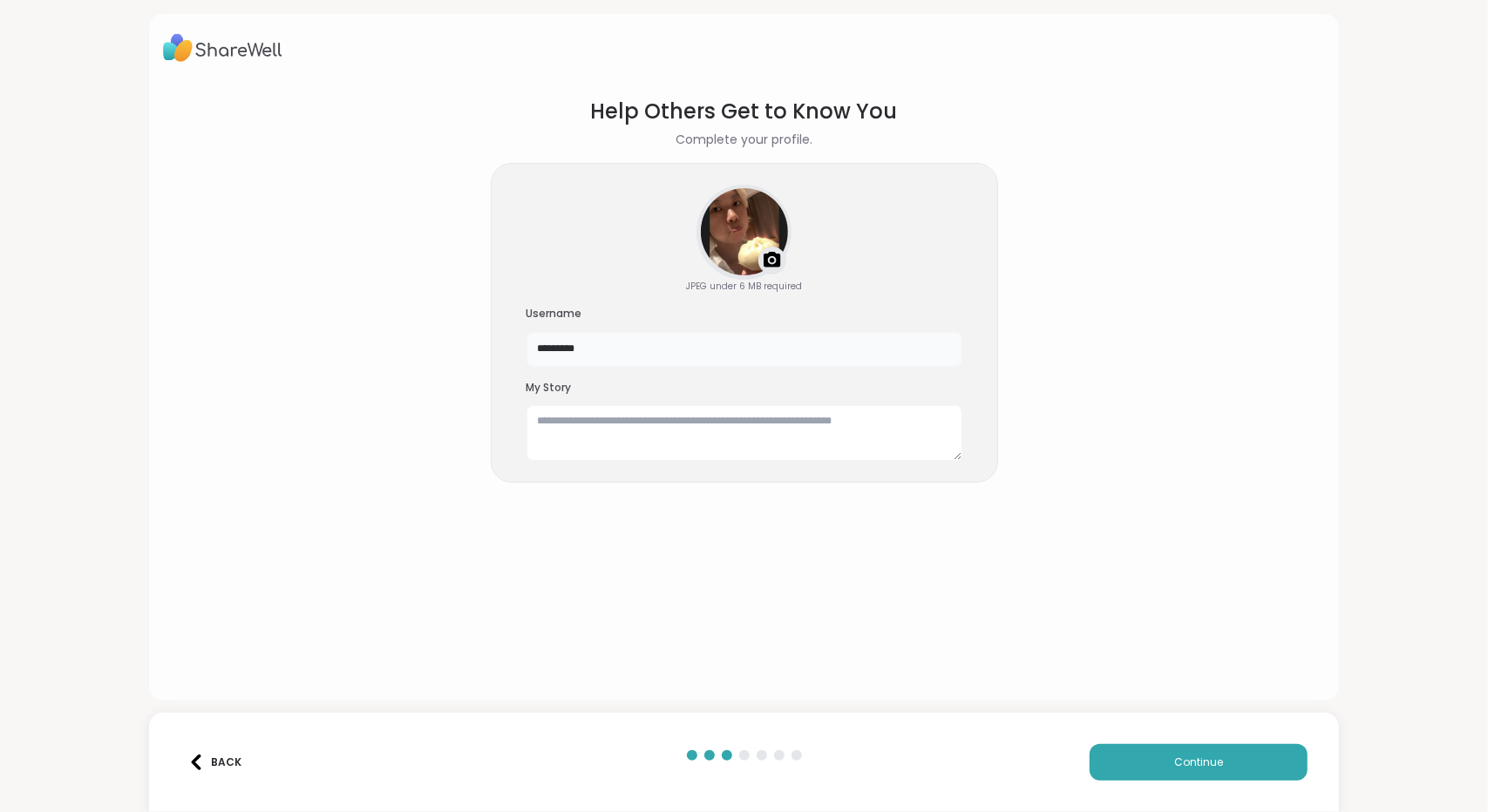
click at [629, 367] on input "*********" at bounding box center [744, 349] width 436 height 35
click at [617, 367] on input "*********" at bounding box center [744, 349] width 436 height 35
drag, startPoint x: 571, startPoint y: 400, endPoint x: 694, endPoint y: 412, distance: 123.6
click at [694, 367] on input "*********" at bounding box center [744, 349] width 436 height 35
click at [624, 367] on input "*********" at bounding box center [744, 349] width 436 height 35
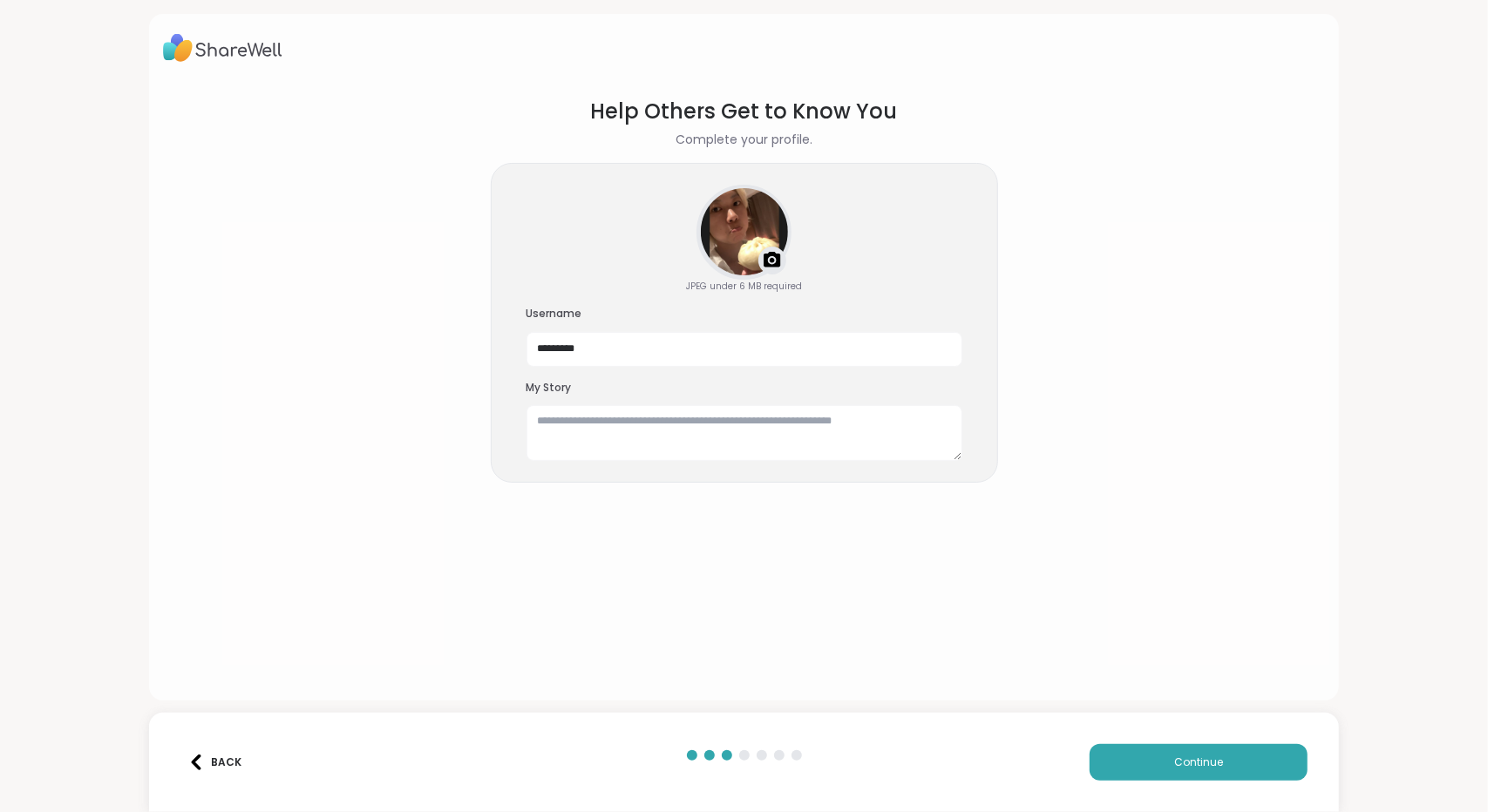
drag, startPoint x: 436, startPoint y: 198, endPoint x: 415, endPoint y: 299, distance: 103.2
click at [435, 199] on section "Help Others Get to Know You Complete your profile. JPEG under 6 MB required Use…" at bounding box center [744, 384] width 1163 height 605
click at [615, 461] on textarea at bounding box center [744, 433] width 436 height 56
paste textarea "**********"
type textarea "**********"
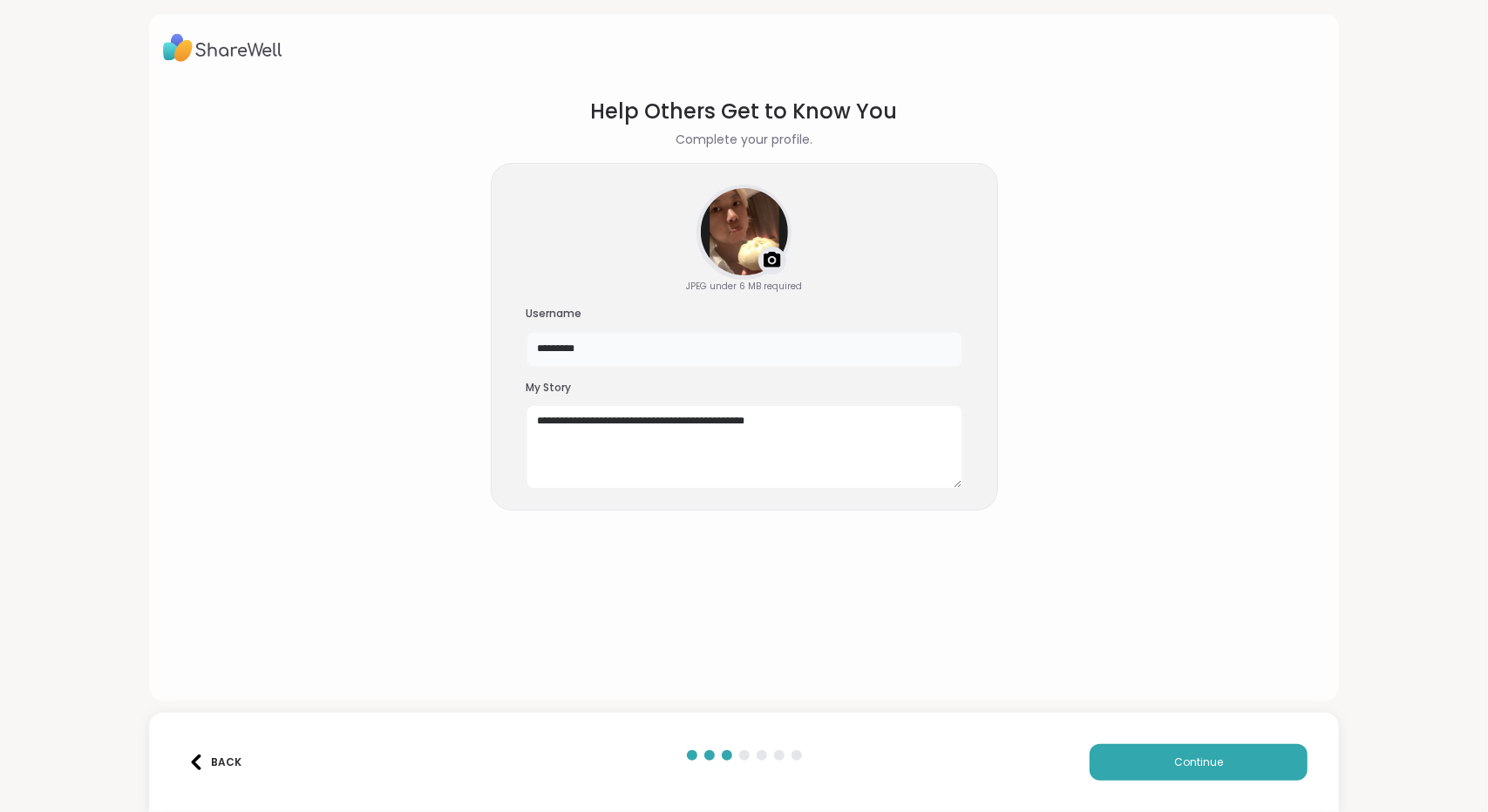
drag, startPoint x: 613, startPoint y: 411, endPoint x: 552, endPoint y: 411, distance: 61.0
click at [456, 412] on section "**********" at bounding box center [744, 384] width 1163 height 605
type input "*"
drag, startPoint x: 611, startPoint y: 403, endPoint x: 417, endPoint y: 391, distance: 194.4
click at [417, 391] on section "**********" at bounding box center [744, 384] width 1163 height 605
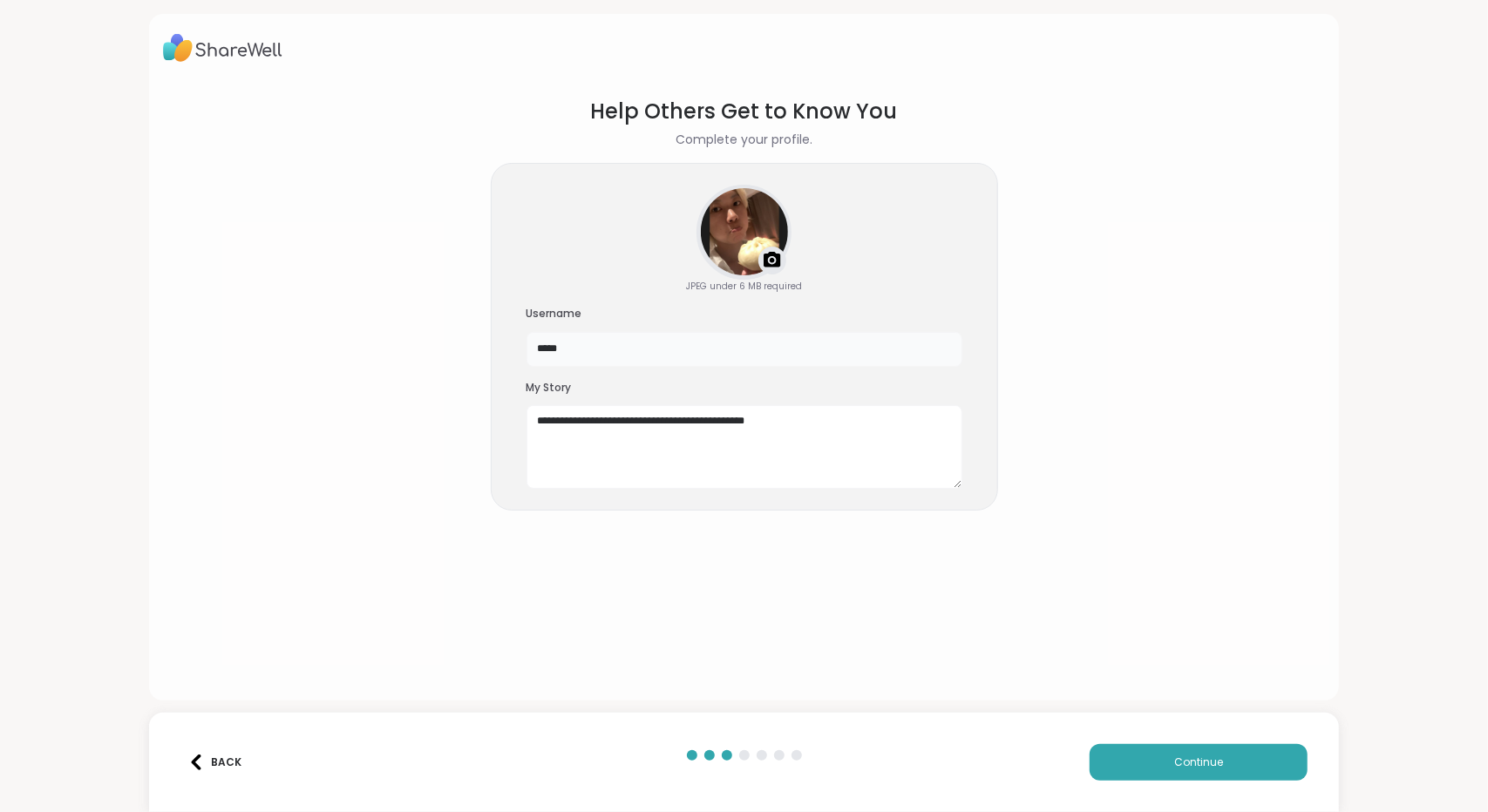
click at [621, 367] on input "*****" at bounding box center [744, 349] width 436 height 35
type input "*****"
click at [917, 489] on textarea "**********" at bounding box center [744, 446] width 436 height 84
click at [1174, 754] on span "Continue" at bounding box center [1198, 762] width 49 height 15
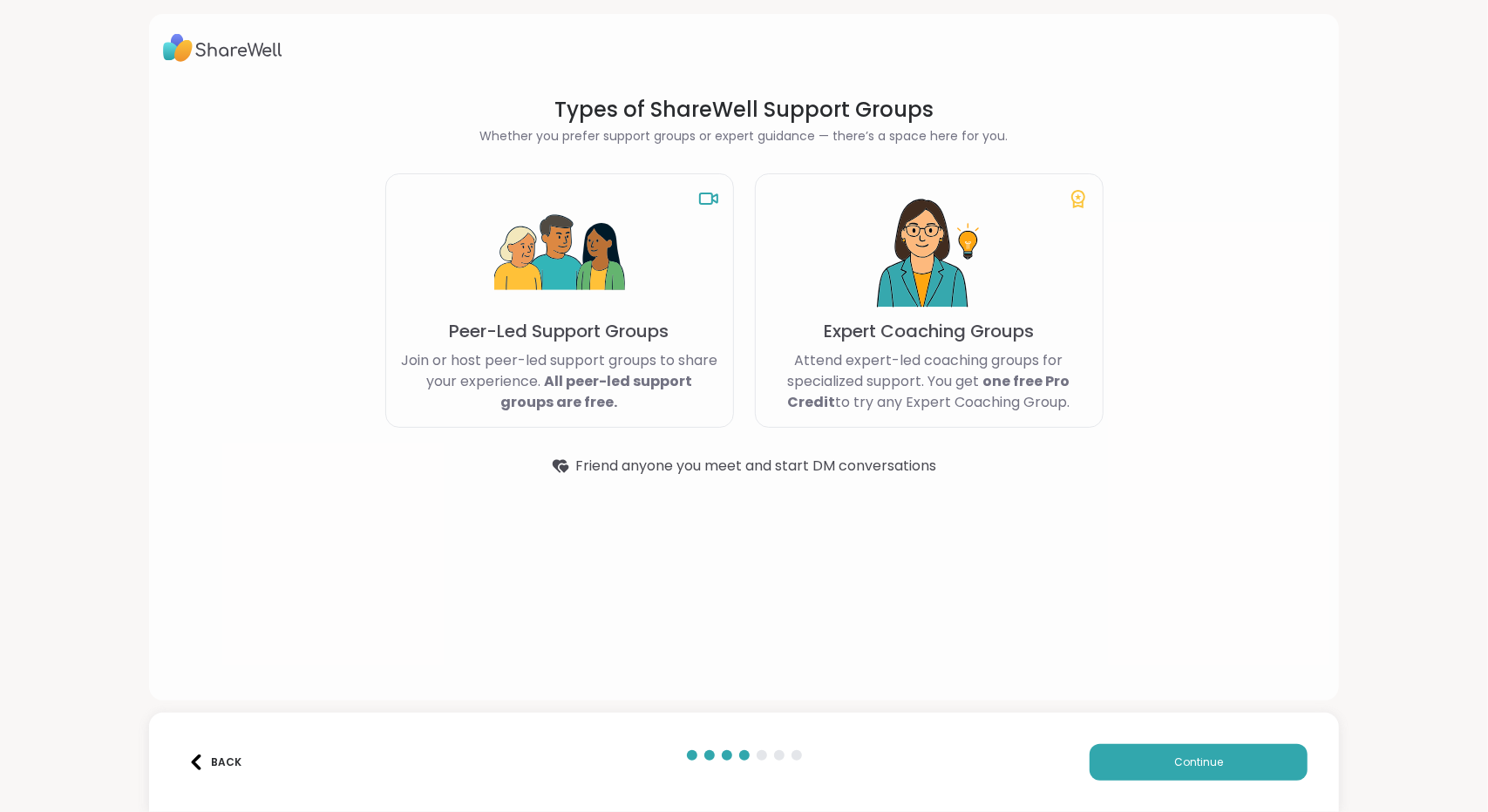
scroll to position [124, 0]
click at [1174, 754] on span "Continue" at bounding box center [1198, 762] width 49 height 15
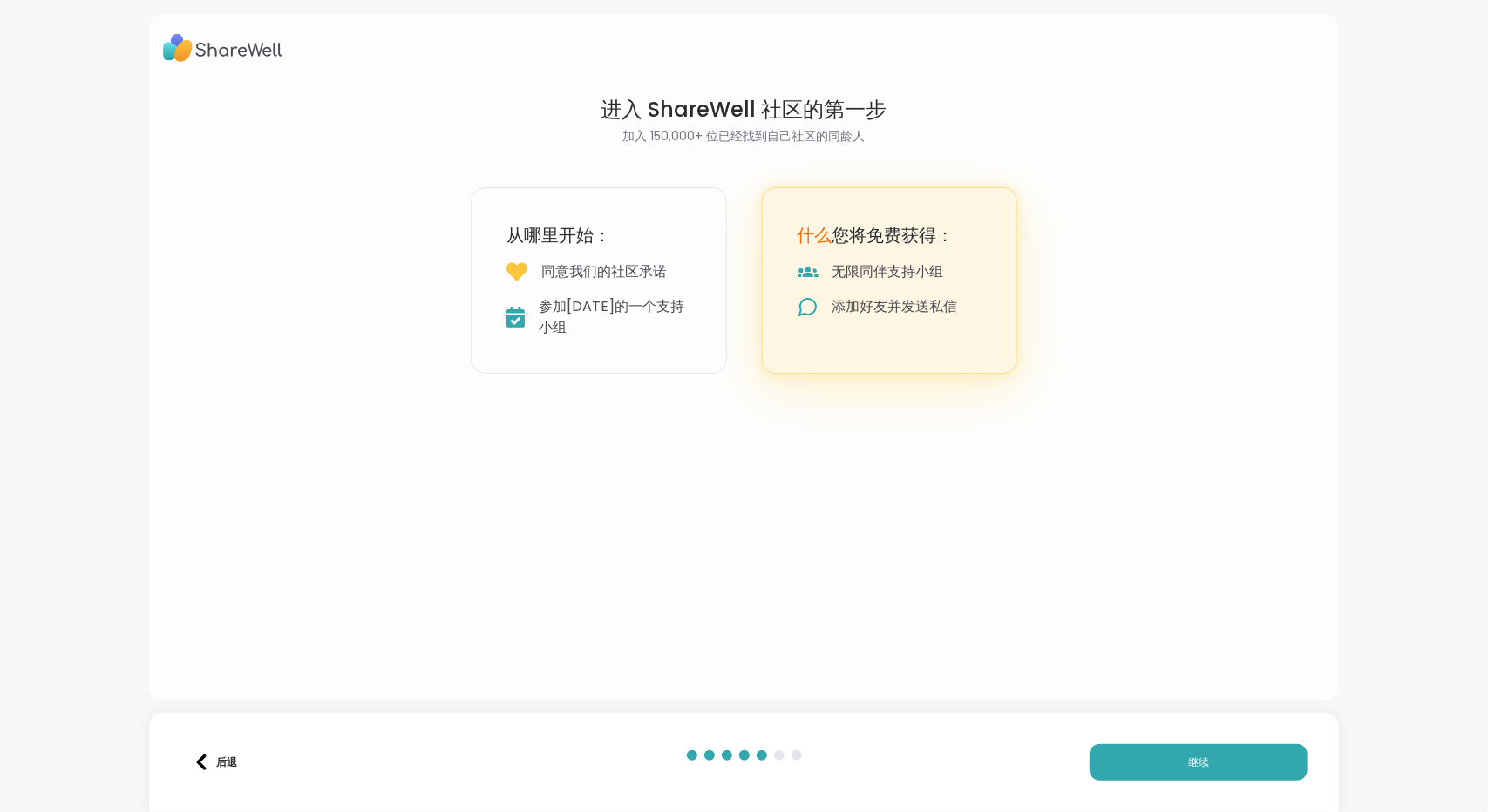
click at [1004, 146] on h2 "加入 150,000+ 位已经找到自己社区的同龄人" at bounding box center [743, 136] width 546 height 18
click at [1199, 757] on button "继续" at bounding box center [1198, 762] width 218 height 36
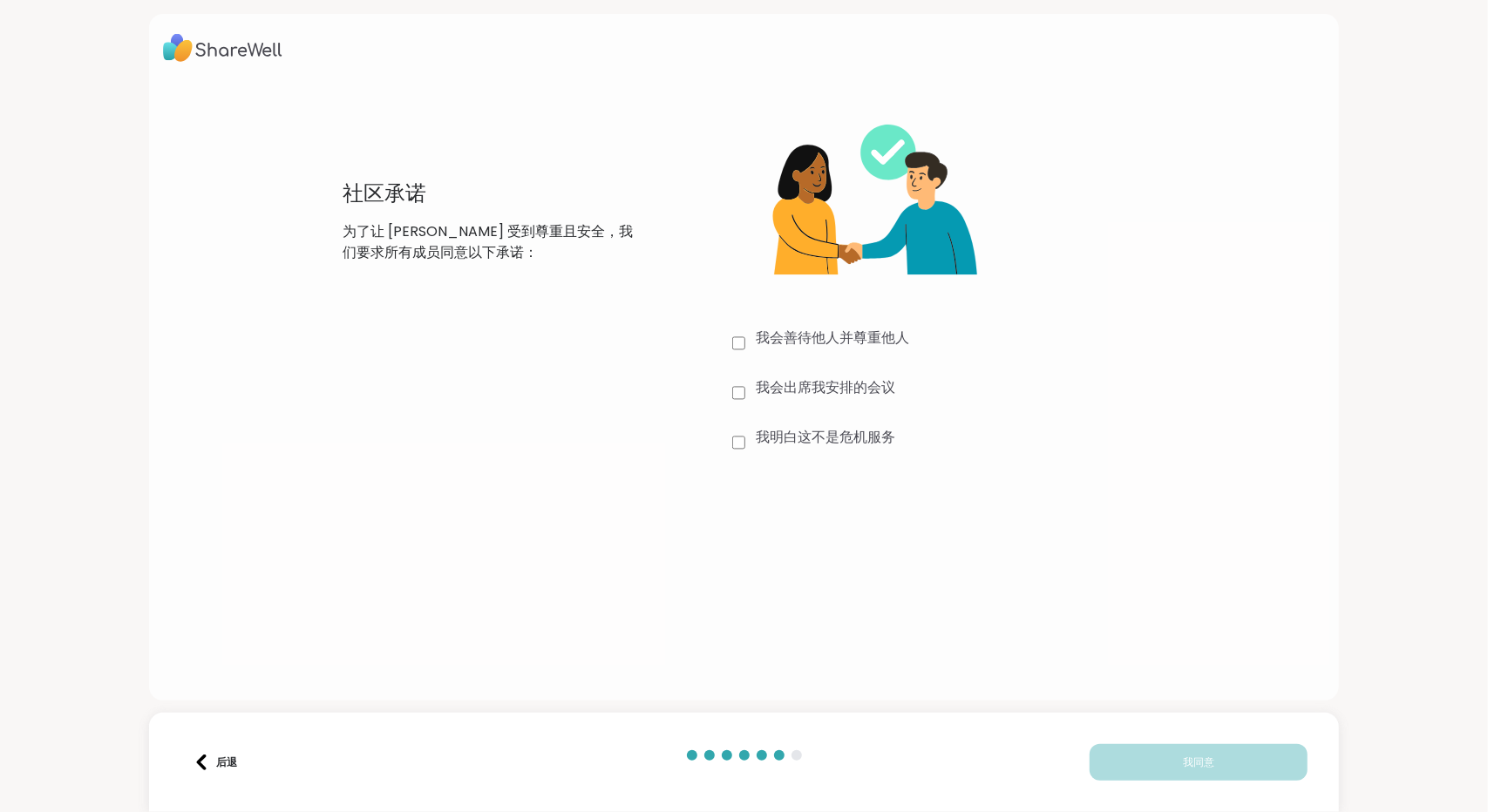
click at [833, 347] on font "我会善待他人并尊重他人" at bounding box center [832, 337] width 154 height 20
click at [836, 397] on font "我会出席我安排的会议" at bounding box center [825, 387] width 139 height 20
click at [847, 447] on font "我明白这不是危机服务" at bounding box center [825, 437] width 139 height 20
click at [1223, 755] on button "我同意" at bounding box center [1198, 762] width 218 height 36
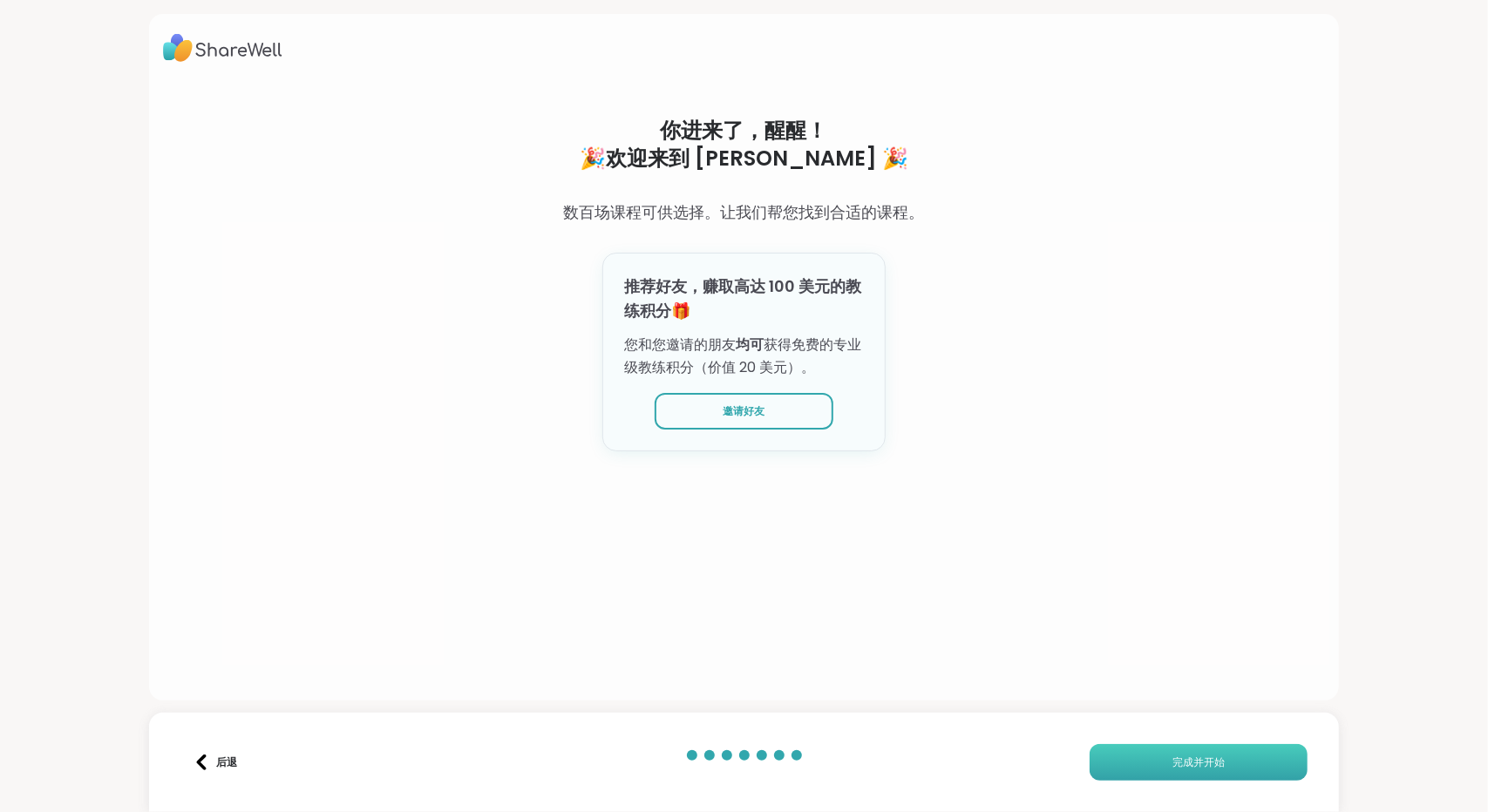
click at [1172, 754] on font "完成并开始" at bounding box center [1198, 761] width 52 height 14
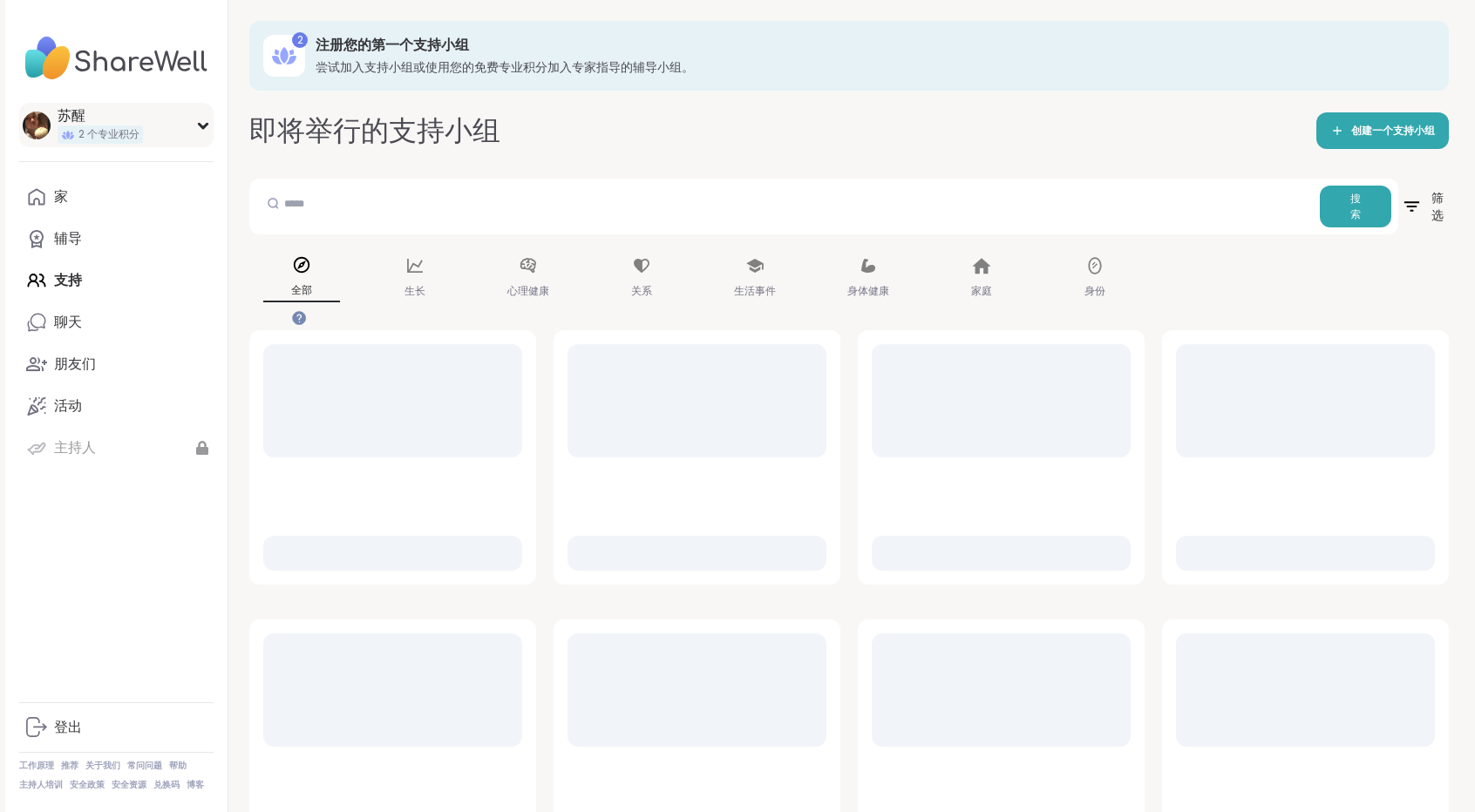
click at [213, 147] on div "苏醒 2 个专业积分" at bounding box center [116, 125] width 194 height 44
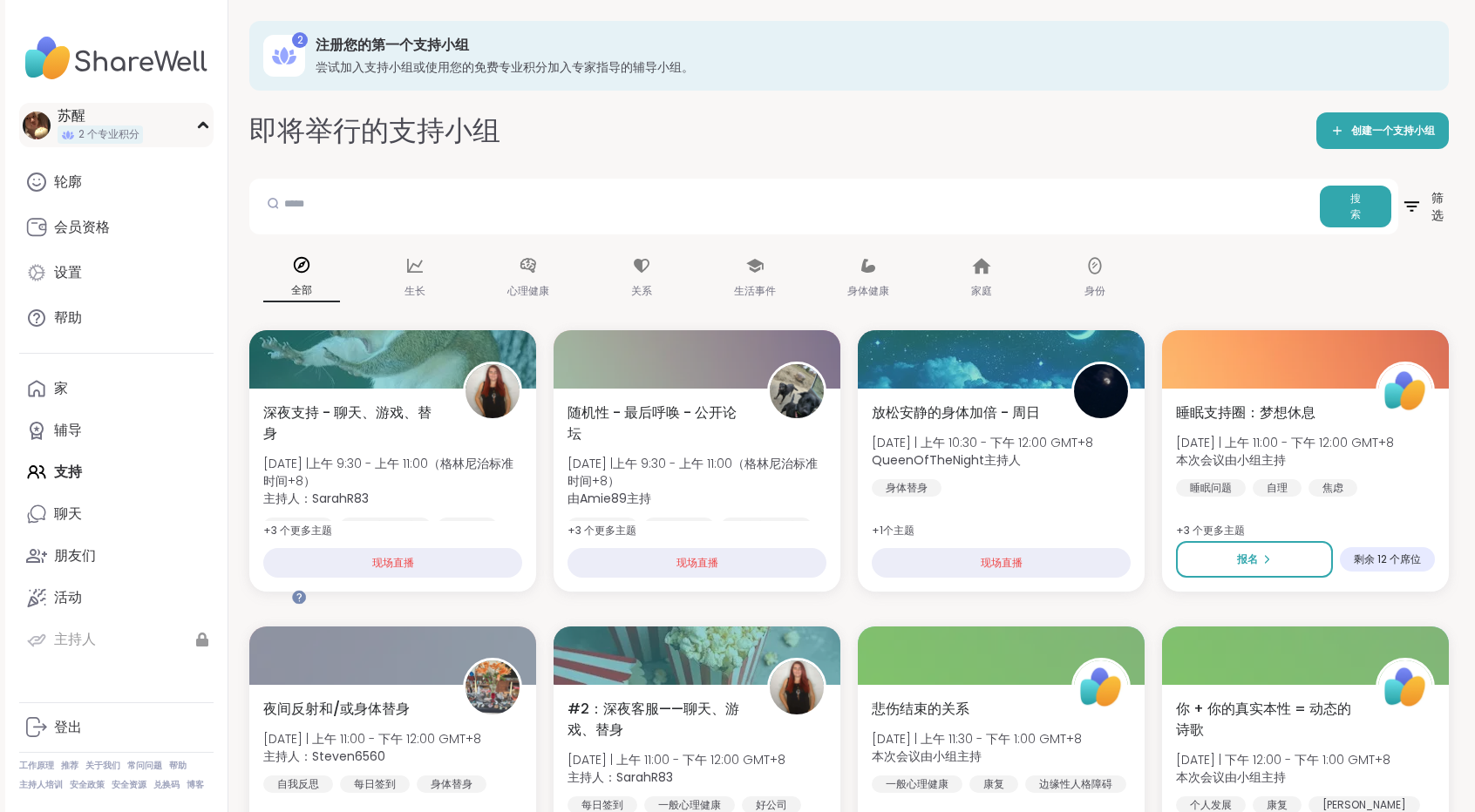
click at [206, 128] on icon at bounding box center [203, 125] width 8 height 5
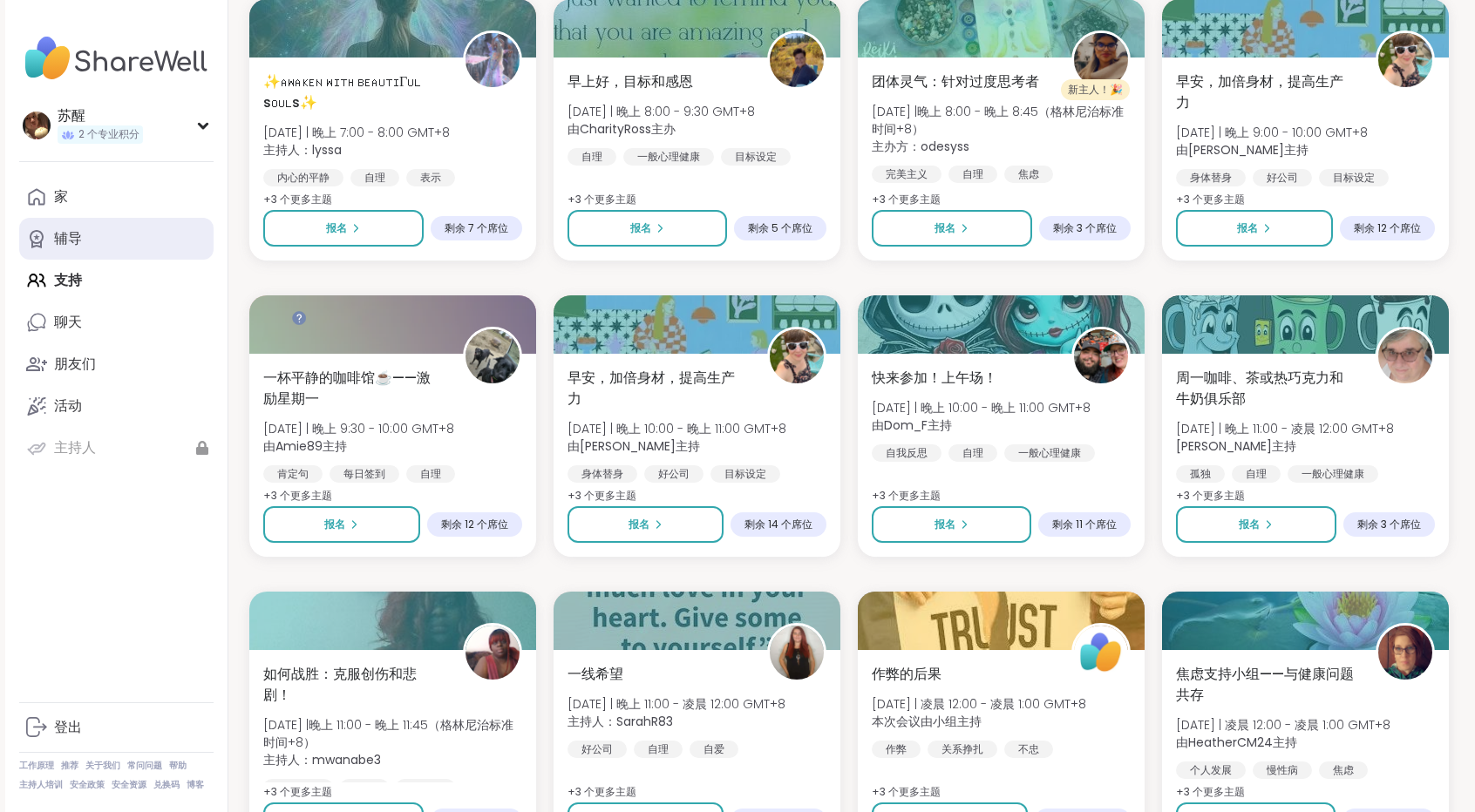
click at [213, 260] on link "辅导" at bounding box center [116, 239] width 194 height 42
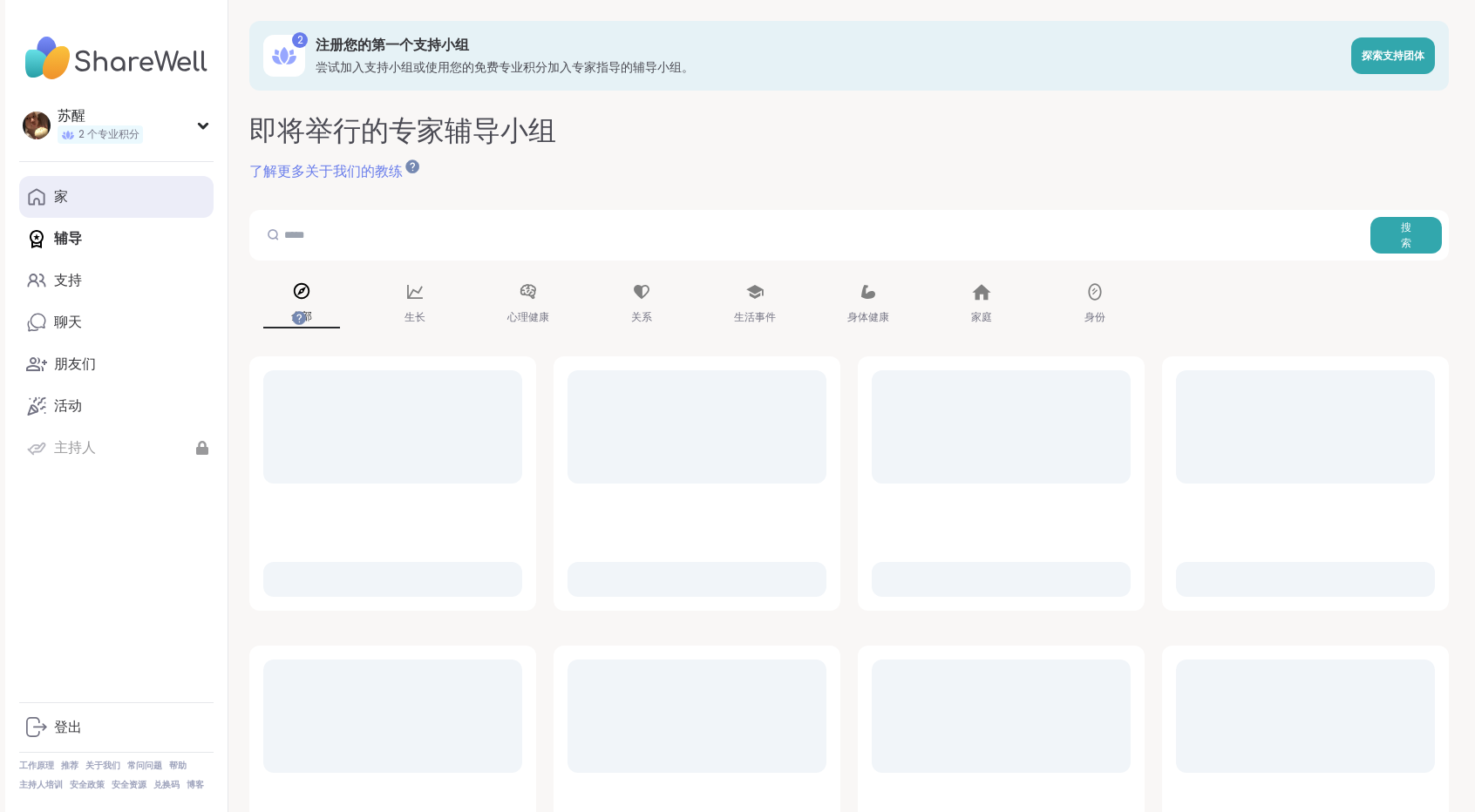
click at [68, 206] on font "家" at bounding box center [60, 196] width 14 height 20
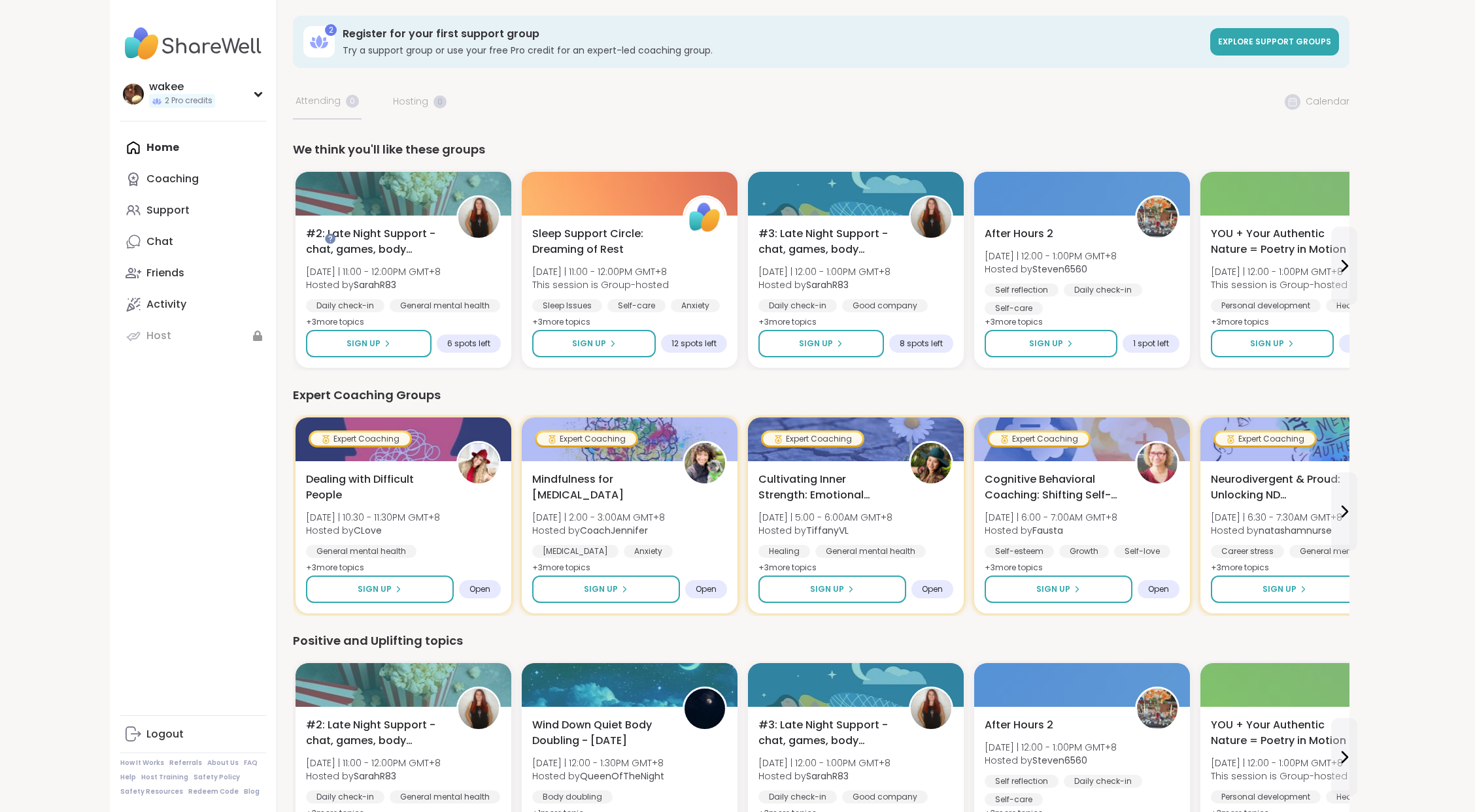
click at [63, 131] on div "wakee 2 Pro credits wakee 2 Pro credits Profile Membership Settings Help Home C…" at bounding box center [738, 705] width 1475 height 1409
click at [1106, 47] on span "Explore support groups" at bounding box center [1274, 41] width 113 height 11
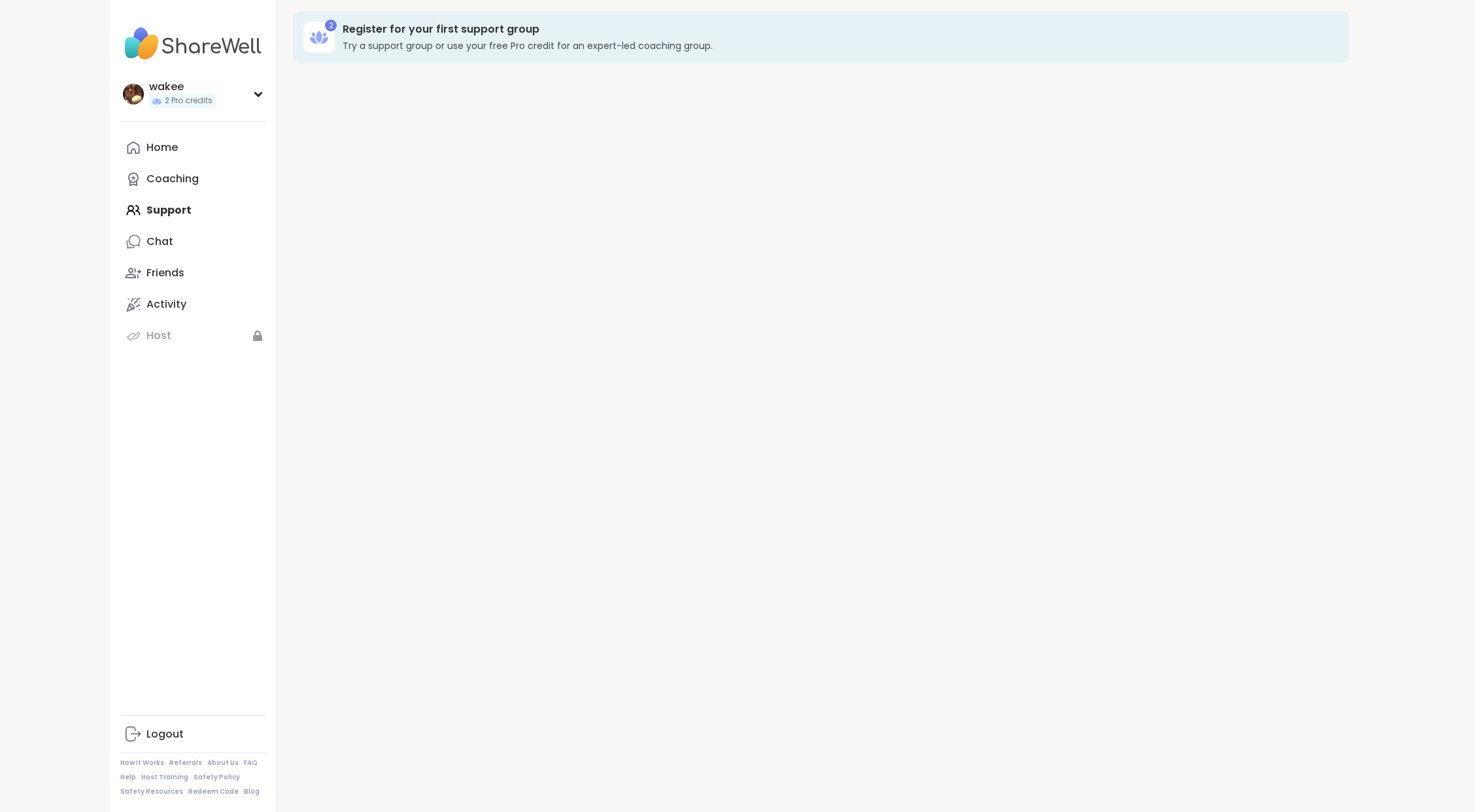
scroll to position [13, 0]
